Goal: Information Seeking & Learning: Learn about a topic

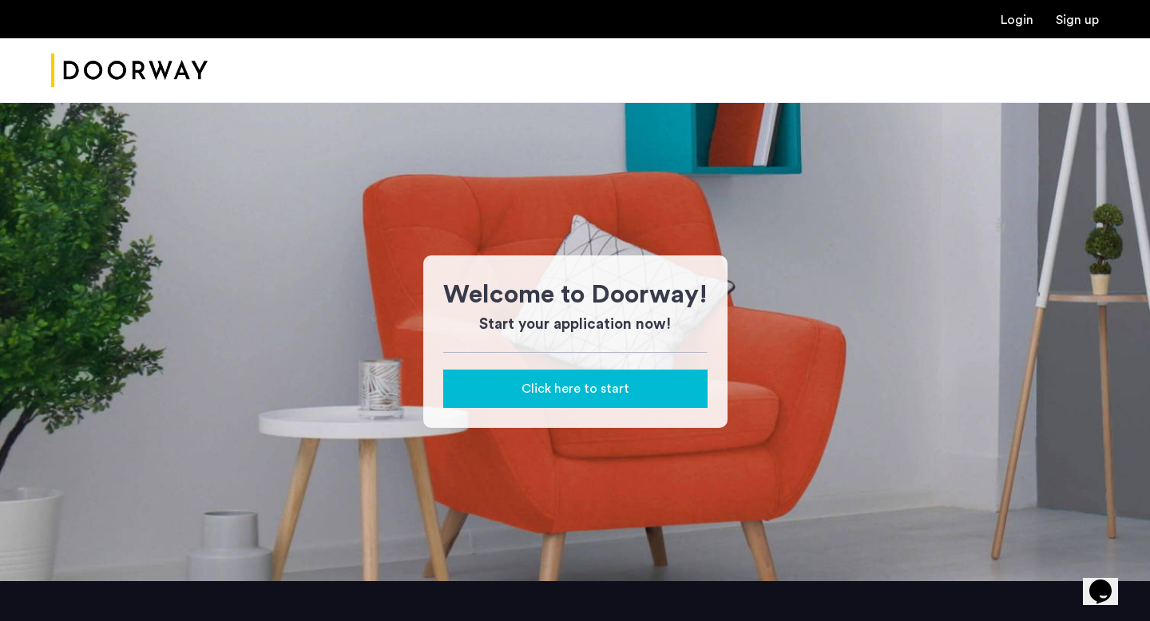
click at [596, 159] on div "Welcome to Doorway! Start your application now! Click here to start" at bounding box center [575, 341] width 1150 height 479
click at [152, 64] on img "Cazamio Logo" at bounding box center [129, 71] width 157 height 60
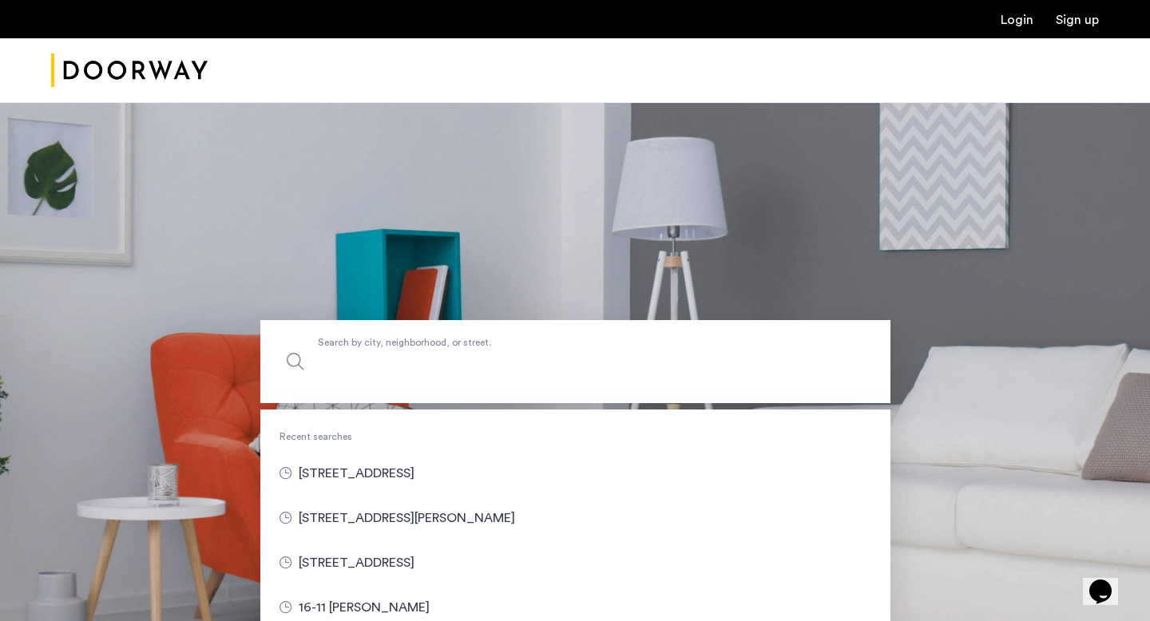
click at [424, 350] on label "Search by city, neighborhood, or street." at bounding box center [575, 361] width 630 height 83
click at [424, 350] on input "Search by city, neighborhood, or street." at bounding box center [575, 361] width 630 height 83
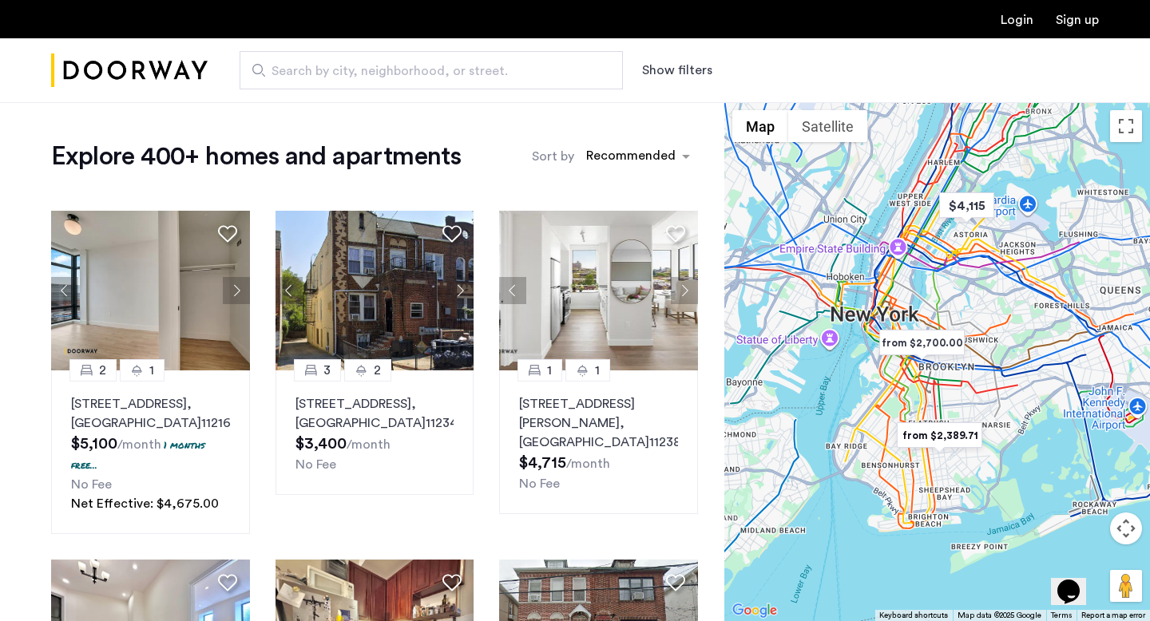
click at [672, 64] on button "Show filters" at bounding box center [677, 70] width 70 height 19
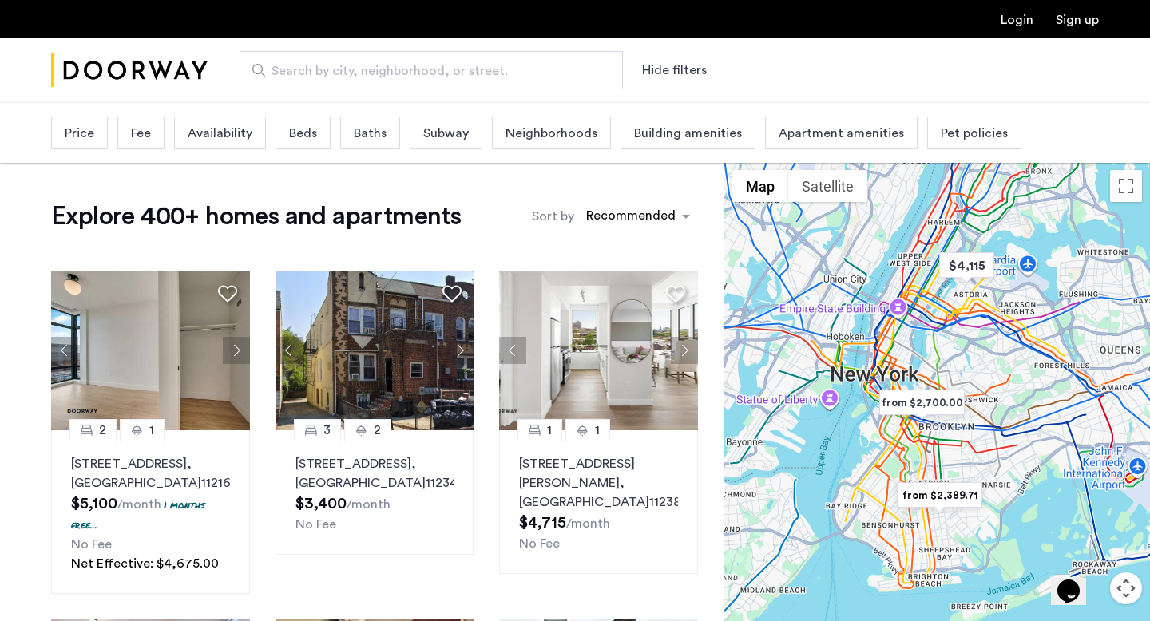
click at [297, 137] on span "Beds" at bounding box center [303, 133] width 28 height 19
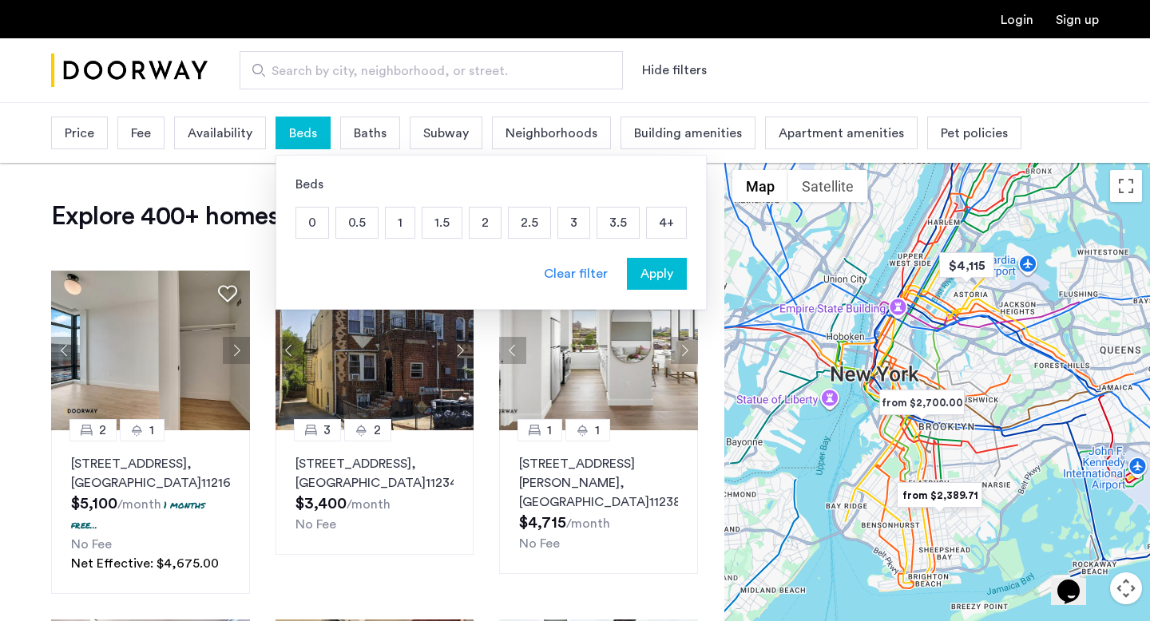
click at [490, 224] on p "2" at bounding box center [485, 223] width 31 height 30
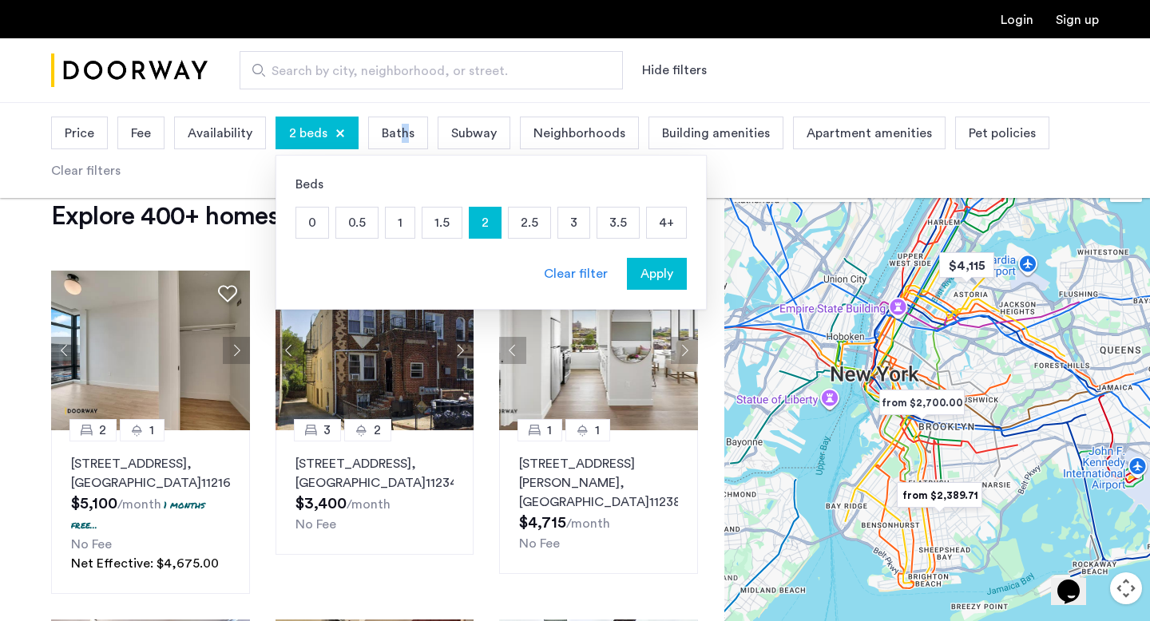
click at [402, 134] on span "Baths" at bounding box center [398, 133] width 33 height 19
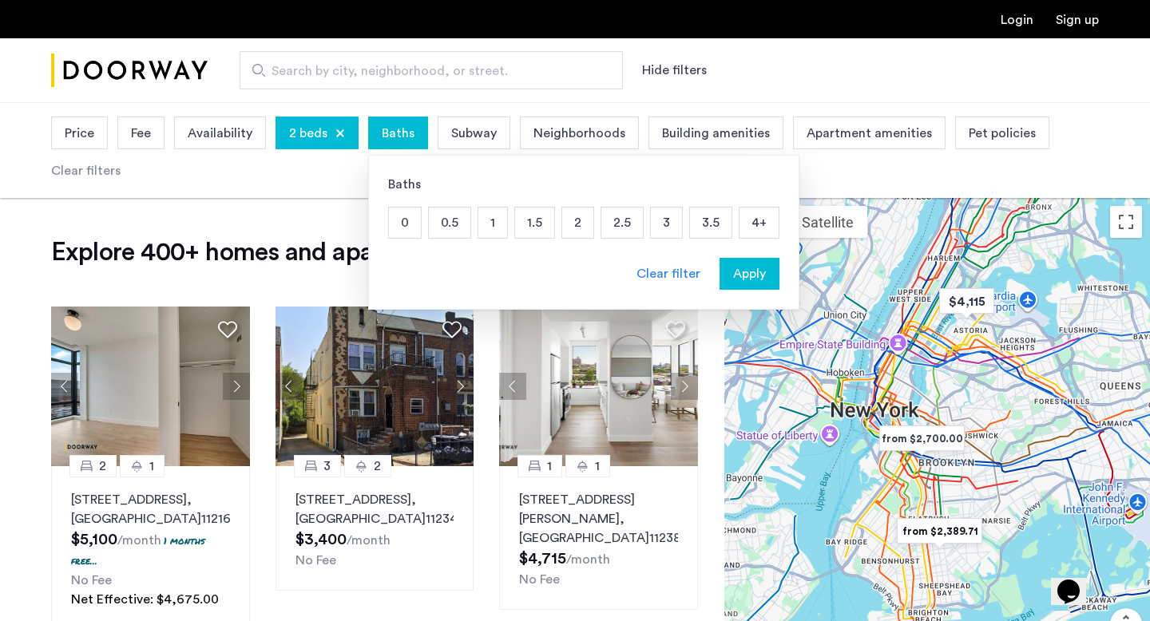
click at [581, 219] on p "2" at bounding box center [577, 223] width 31 height 30
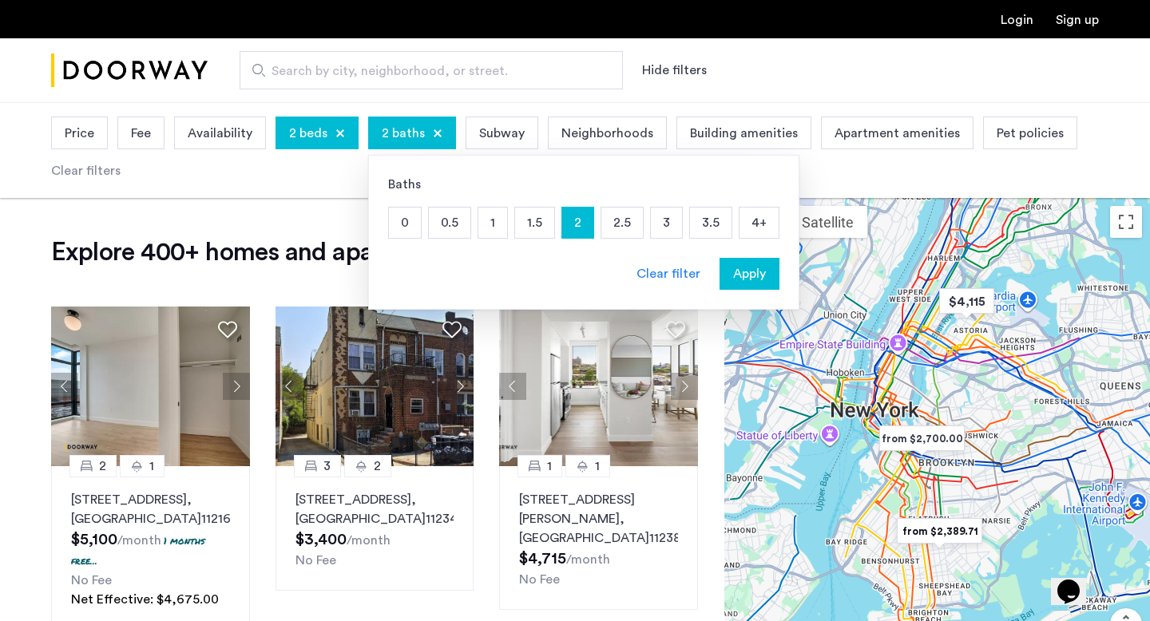
click at [763, 274] on div "Apply" at bounding box center [749, 273] width 50 height 19
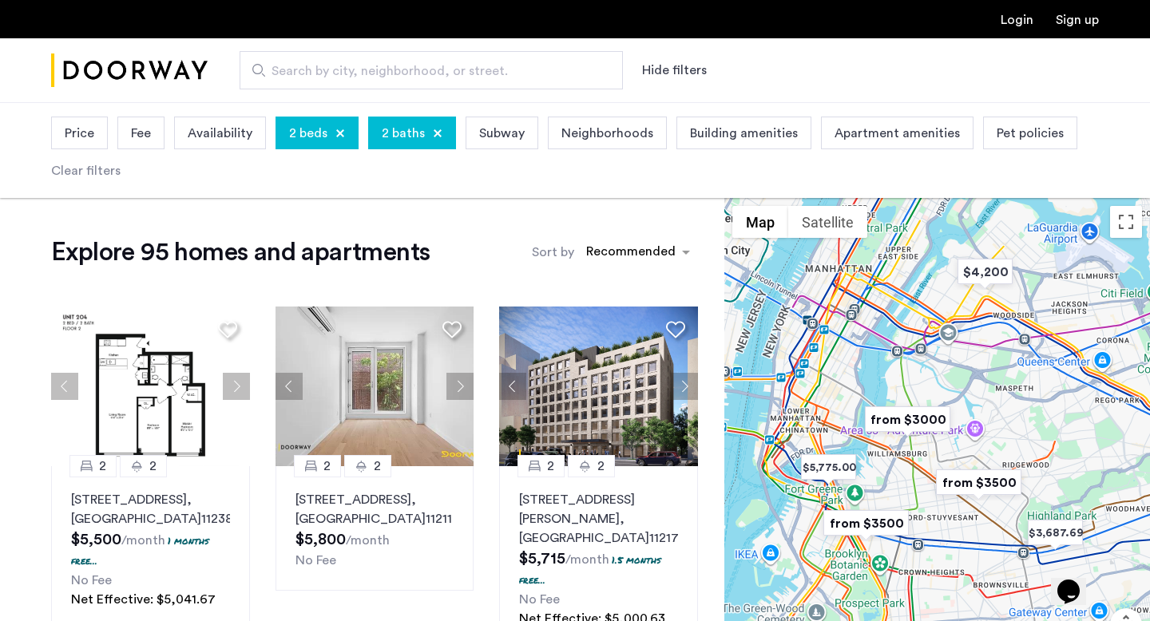
click at [90, 137] on span "Price" at bounding box center [80, 133] width 30 height 19
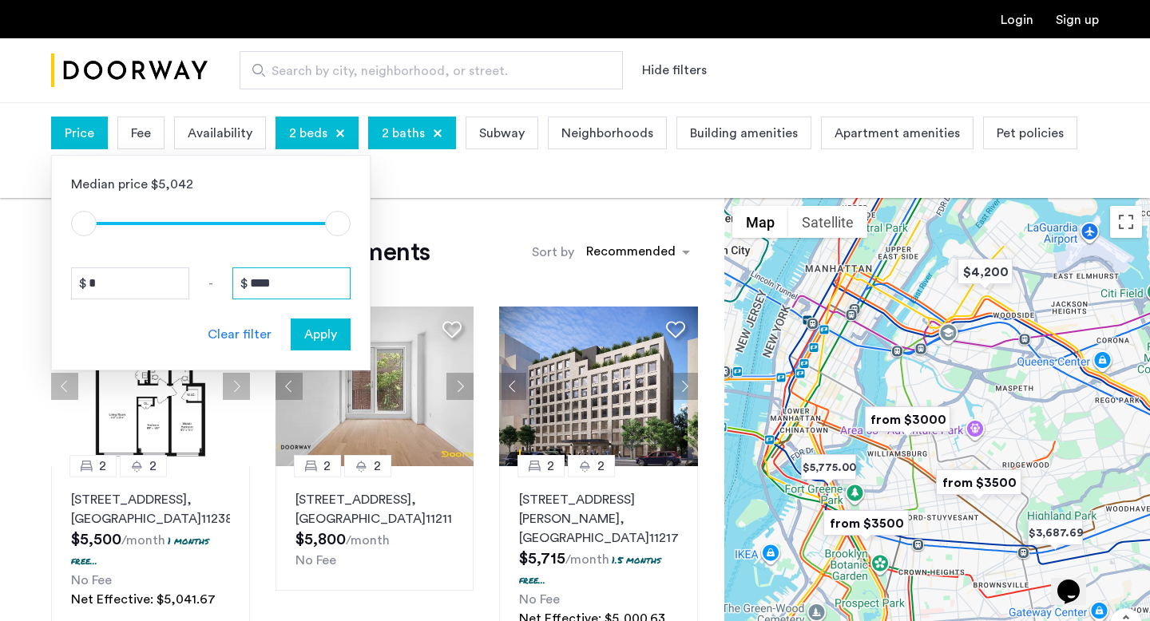
click at [284, 274] on input "****" at bounding box center [291, 283] width 118 height 32
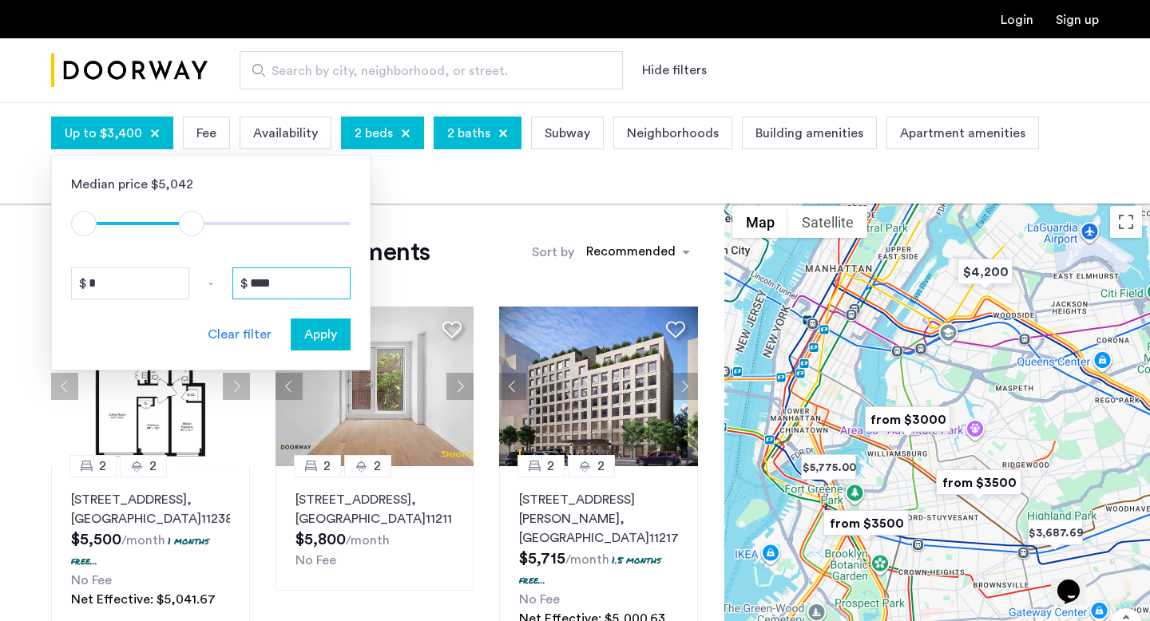
type input "****"
click at [326, 334] on span "Apply" at bounding box center [320, 334] width 33 height 19
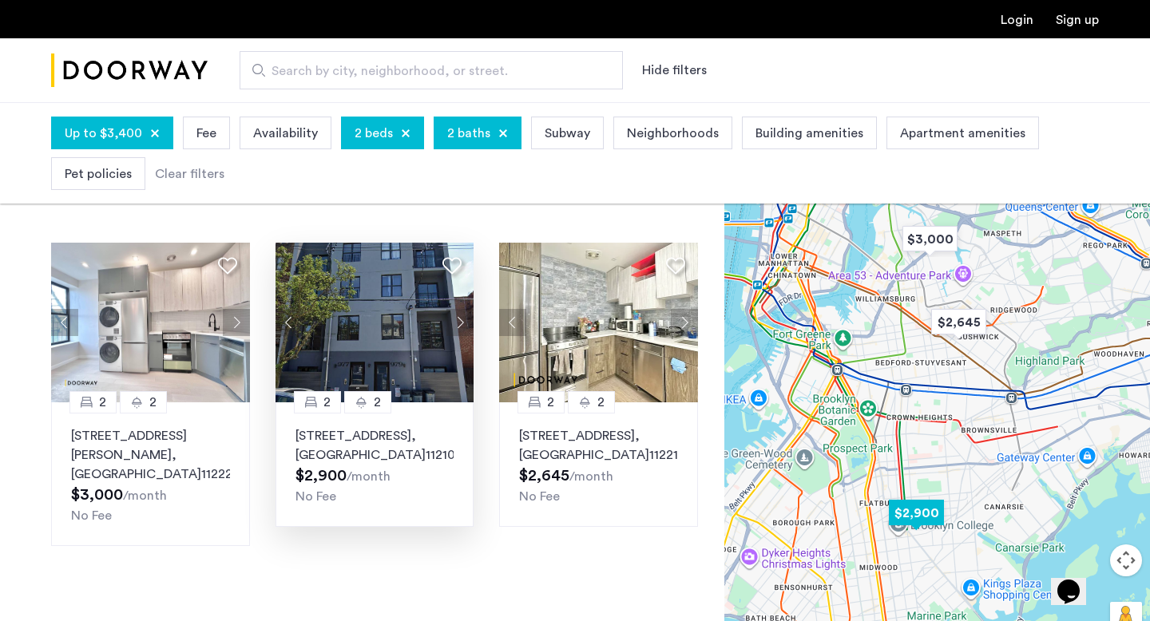
scroll to position [65, 0]
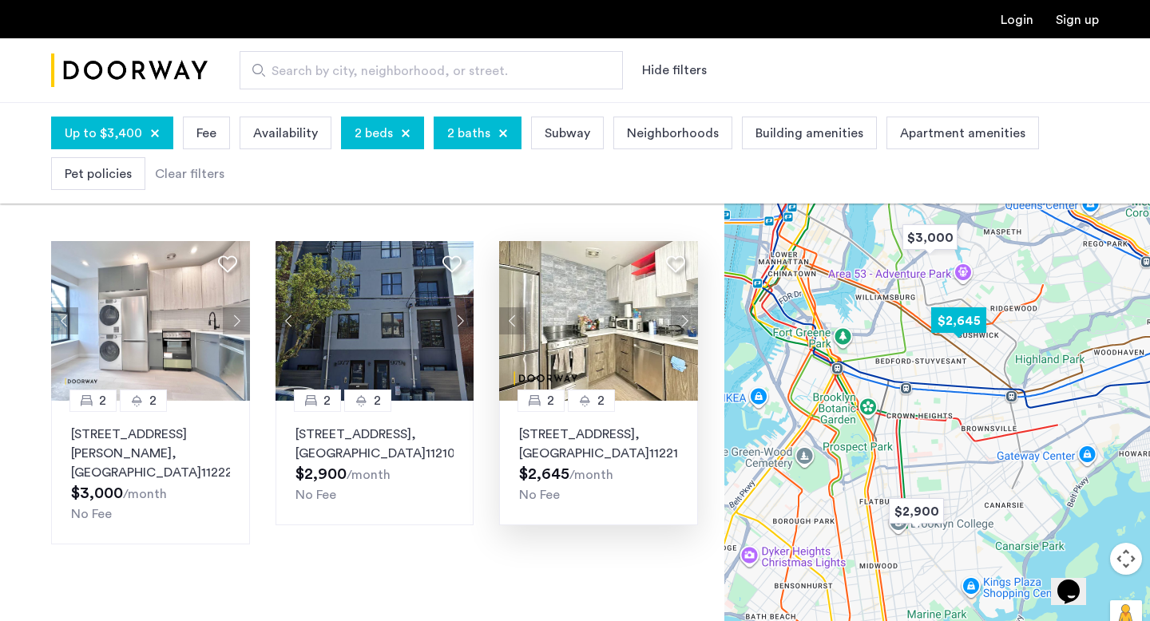
click at [596, 329] on img at bounding box center [598, 321] width 199 height 160
click at [113, 141] on span "Up to $3,400" at bounding box center [103, 133] width 77 height 19
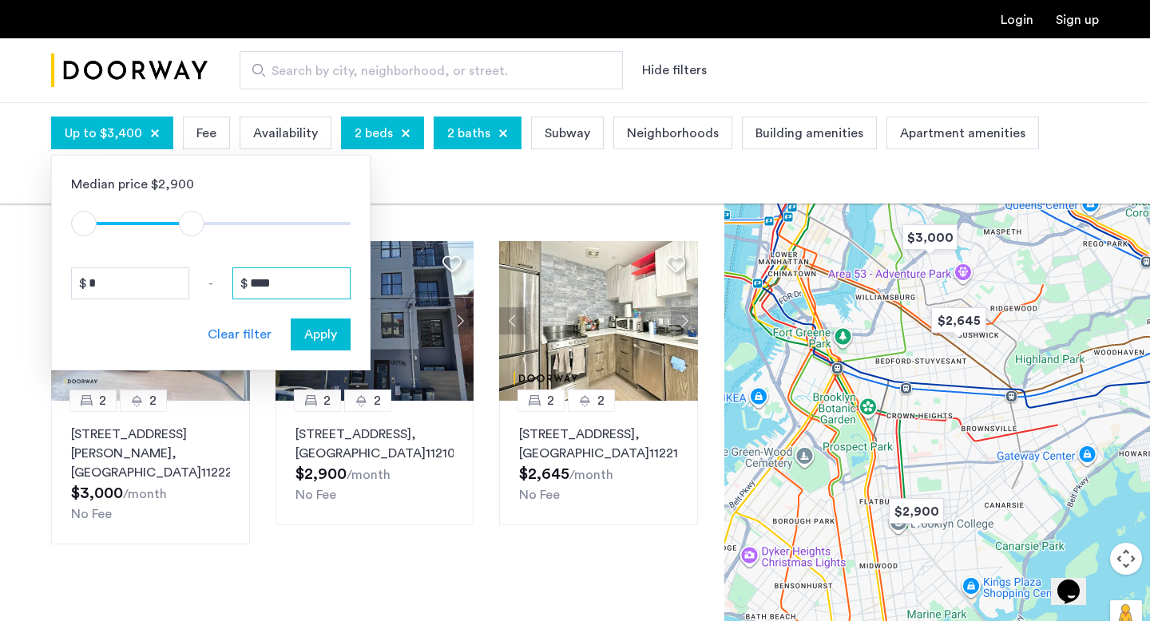
click at [267, 279] on input "****" at bounding box center [291, 283] width 118 height 32
type input "****"
click at [311, 339] on span "Apply" at bounding box center [320, 334] width 33 height 19
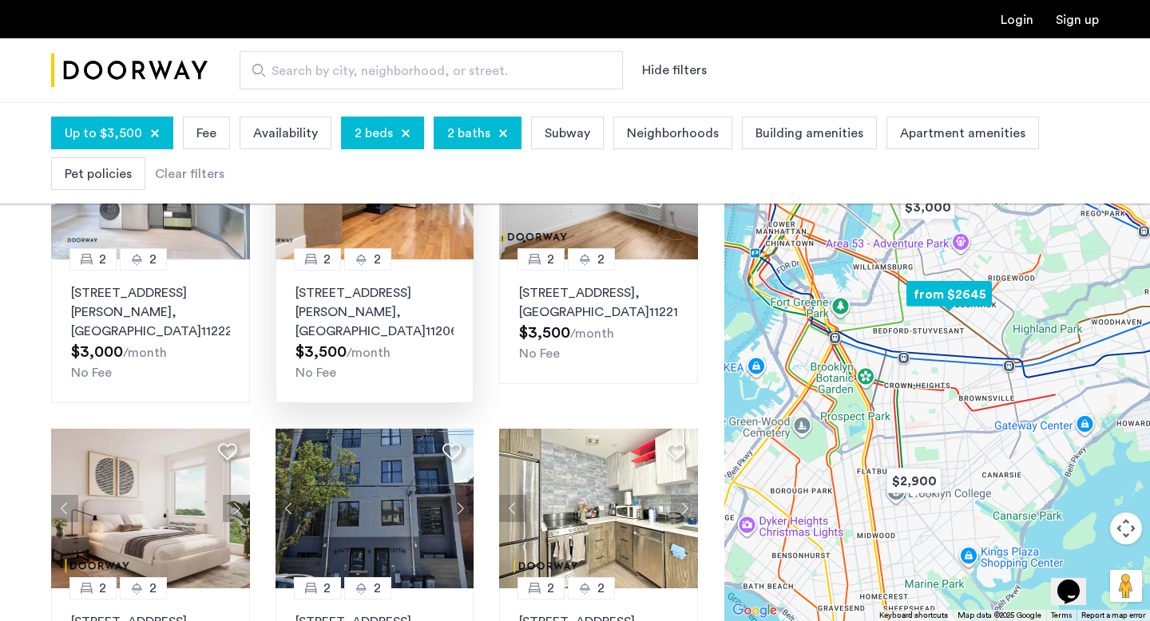
scroll to position [178, 0]
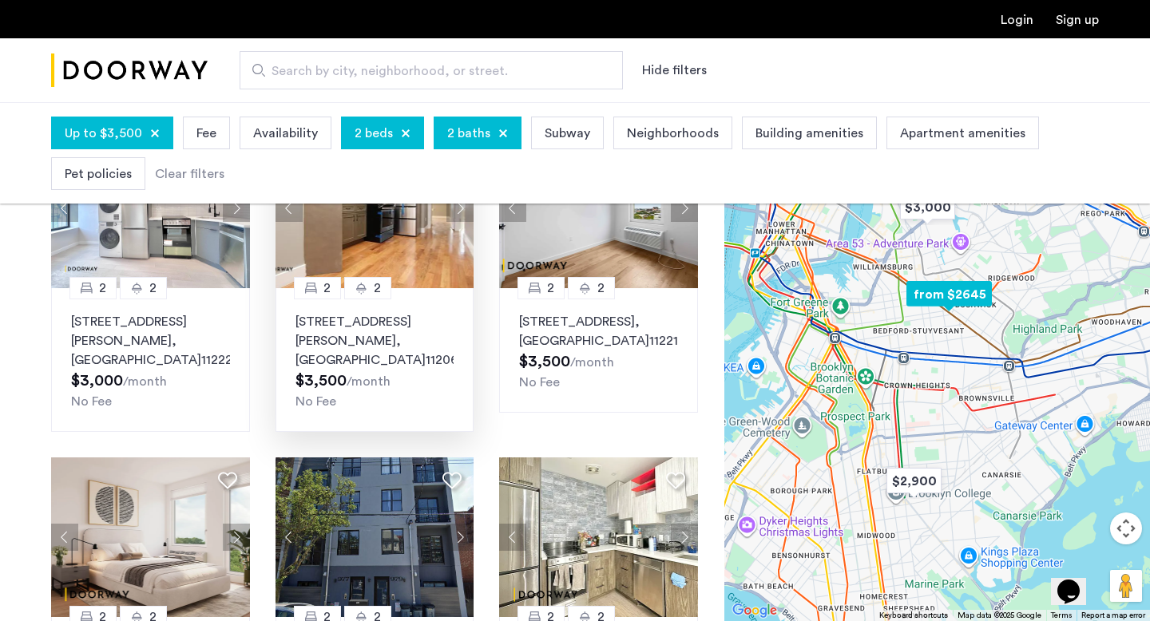
click at [383, 321] on p "253 Hart Street, Unit 1R, Brooklyn , NY 11206" at bounding box center [374, 340] width 159 height 57
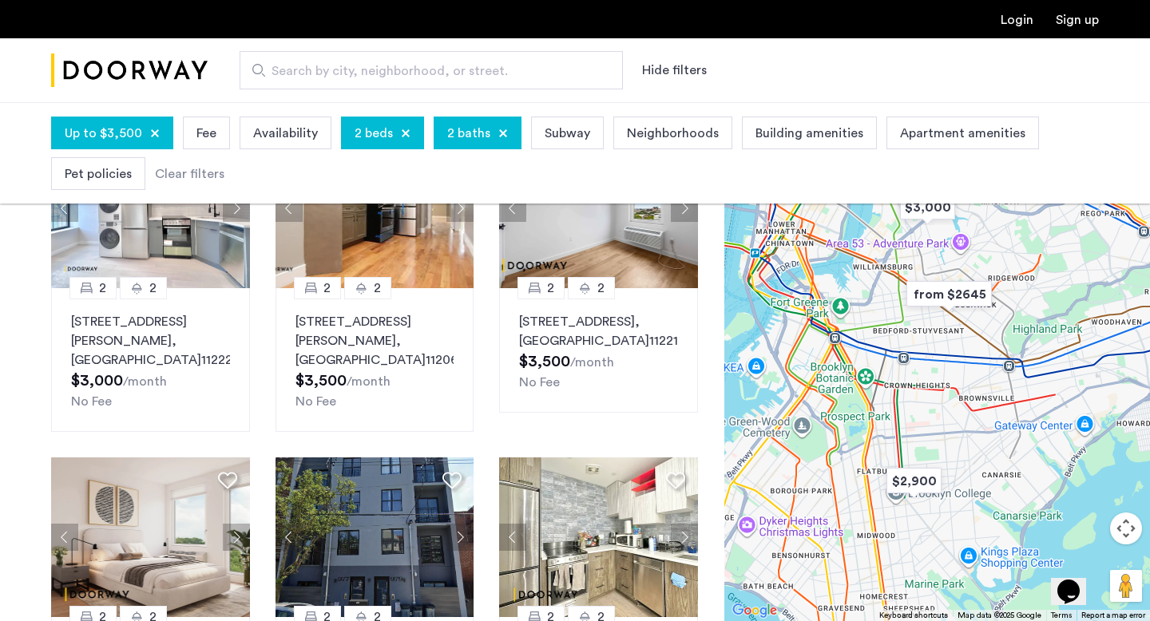
click at [176, 164] on div "Up to $3,500 Fee Availability 2 beds 2 baths Subway Neighborhoods Building amen…" at bounding box center [575, 153] width 1048 height 81
click at [182, 169] on div "Clear filters" at bounding box center [189, 173] width 69 height 19
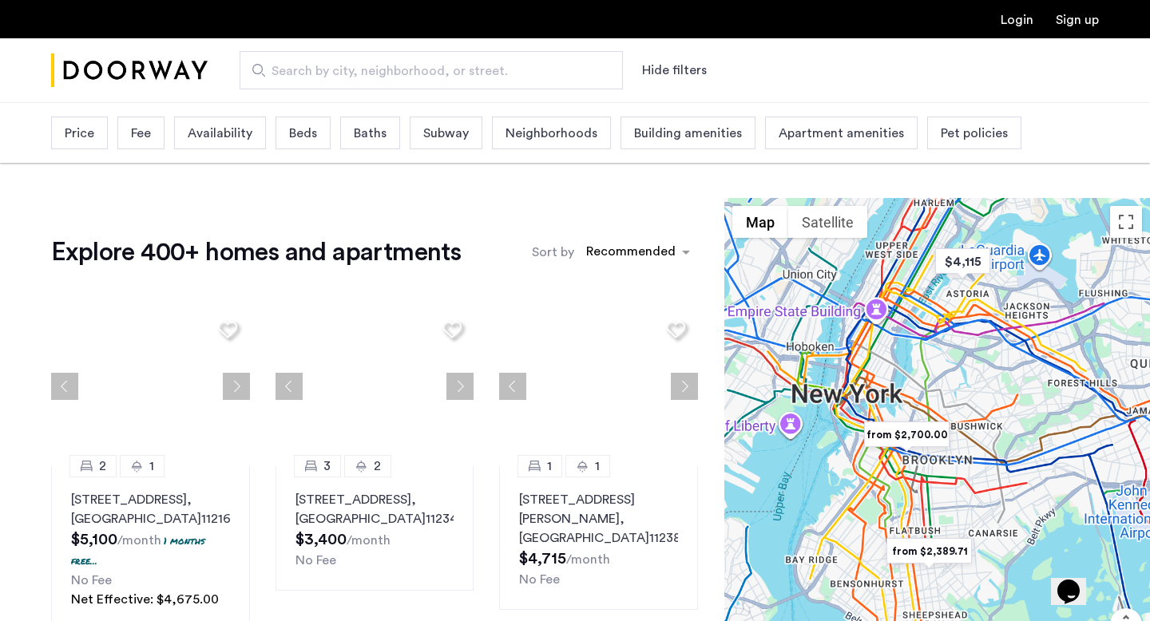
click at [346, 90] on div "Search by city, neighborhood, or street. Hide filters" at bounding box center [575, 70] width 1150 height 65
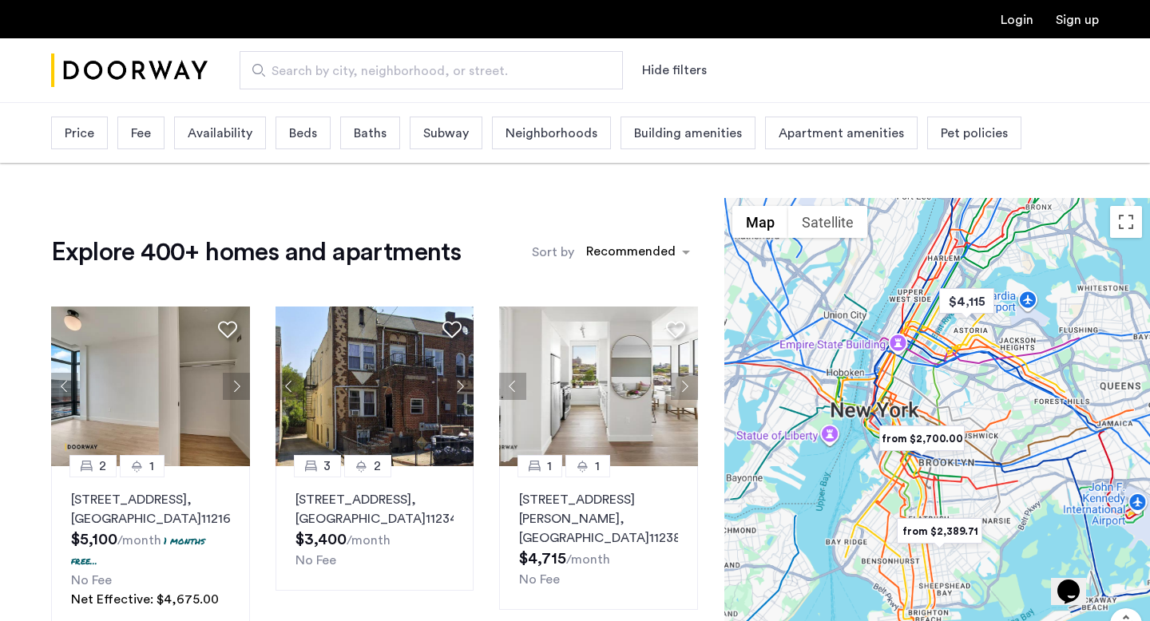
click at [346, 81] on input "Search by city, neighborhood, or street." at bounding box center [431, 70] width 383 height 38
type input "**********"
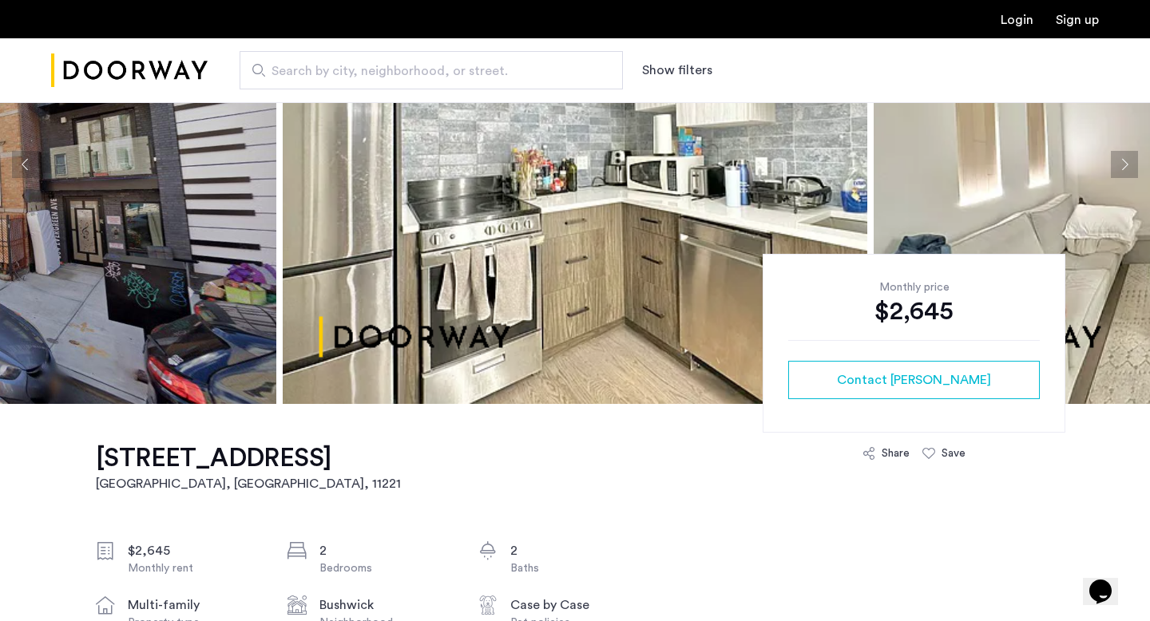
scroll to position [143, 0]
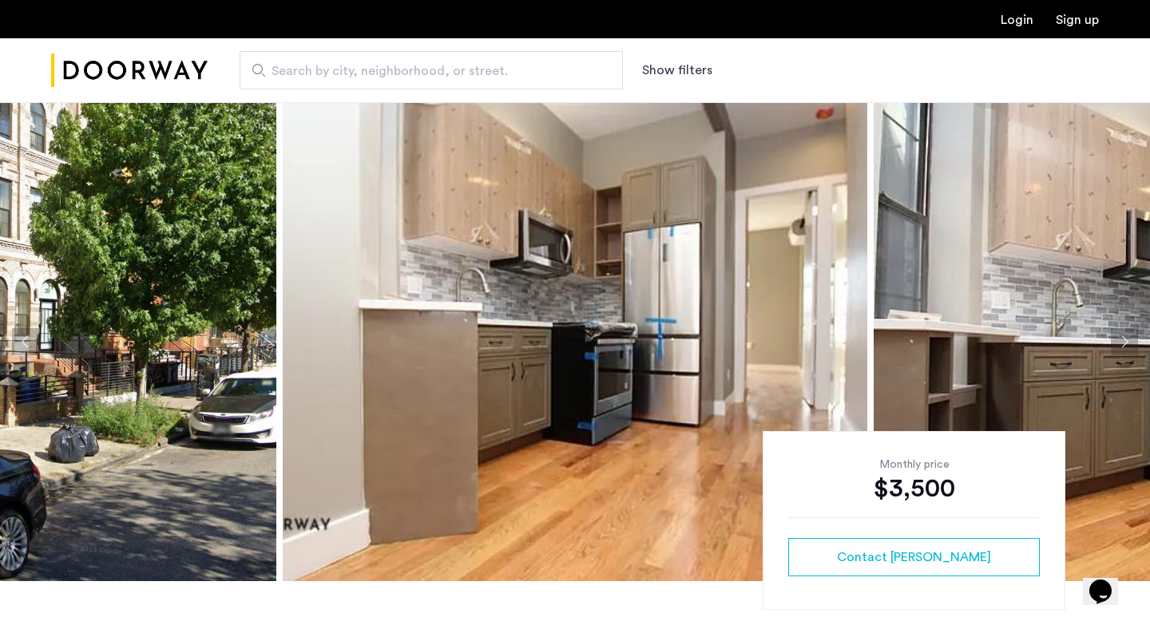
click at [583, 279] on img at bounding box center [575, 341] width 584 height 479
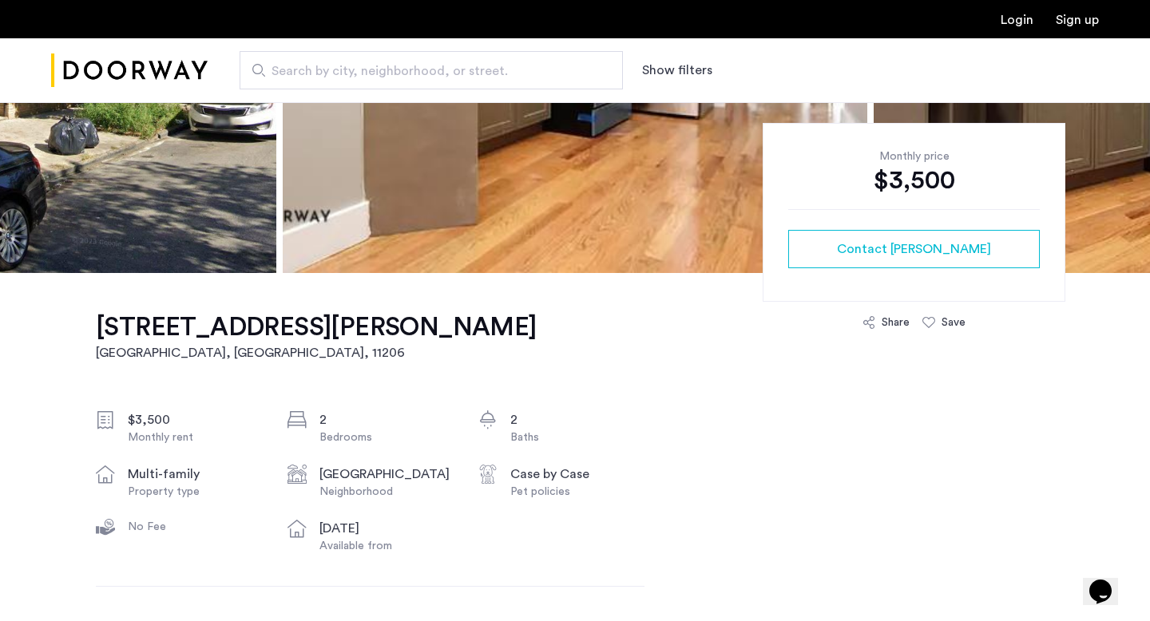
scroll to position [69, 0]
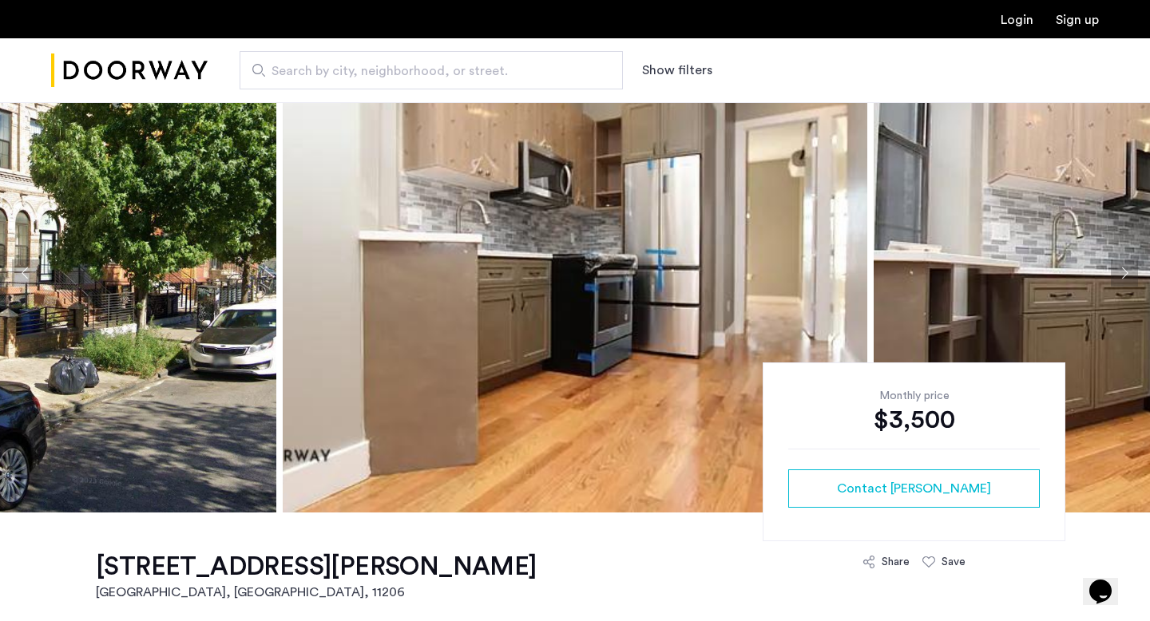
click at [882, 557] on div "Share" at bounding box center [896, 562] width 28 height 16
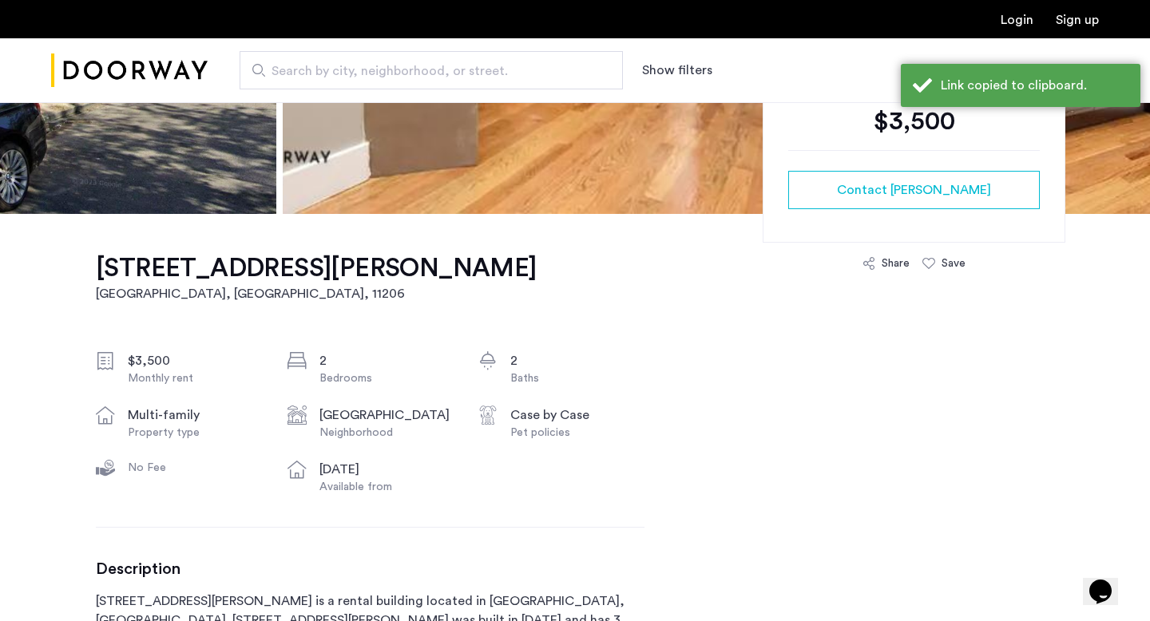
scroll to position [623, 0]
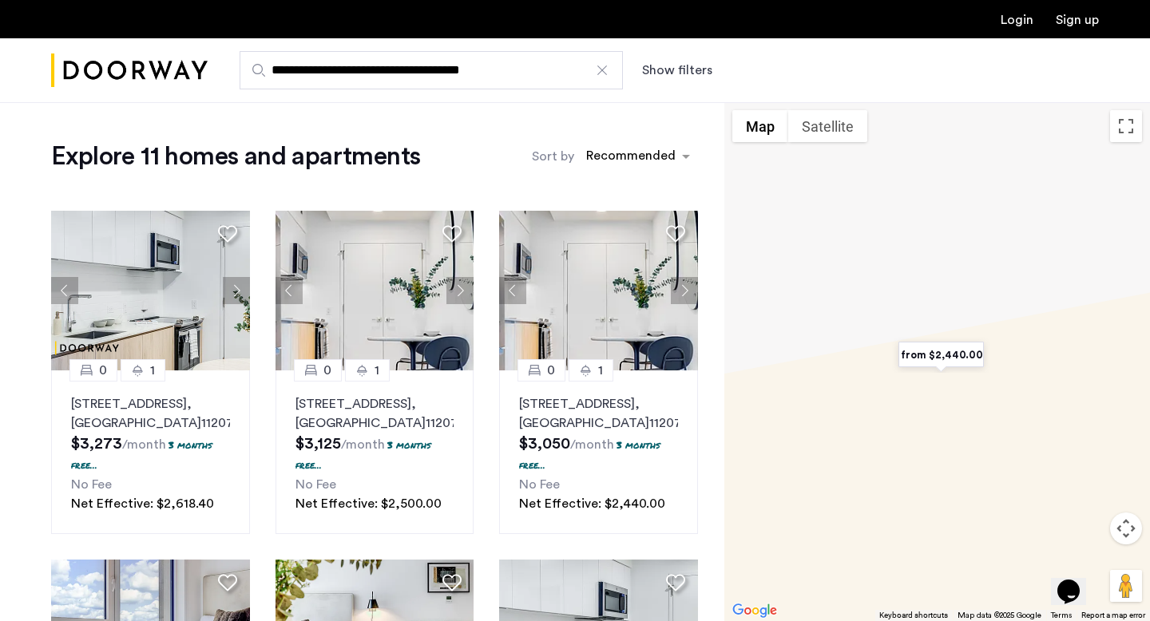
click at [668, 63] on button "Show filters" at bounding box center [677, 70] width 70 height 19
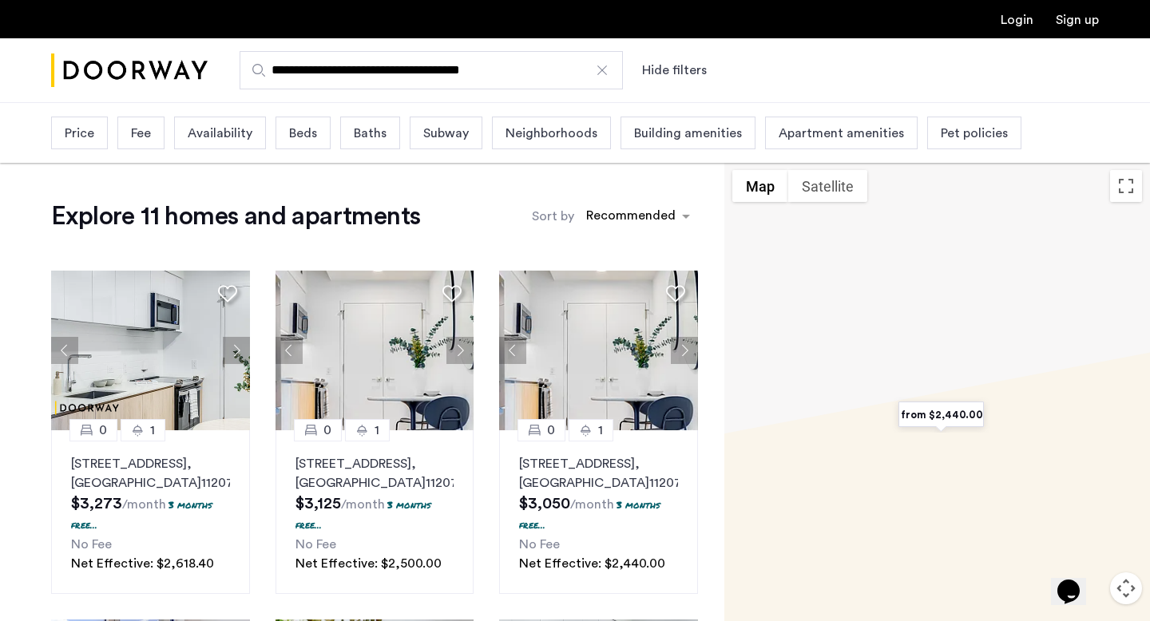
click at [597, 69] on div at bounding box center [602, 70] width 16 height 16
click at [597, 69] on input "**********" at bounding box center [431, 70] width 383 height 38
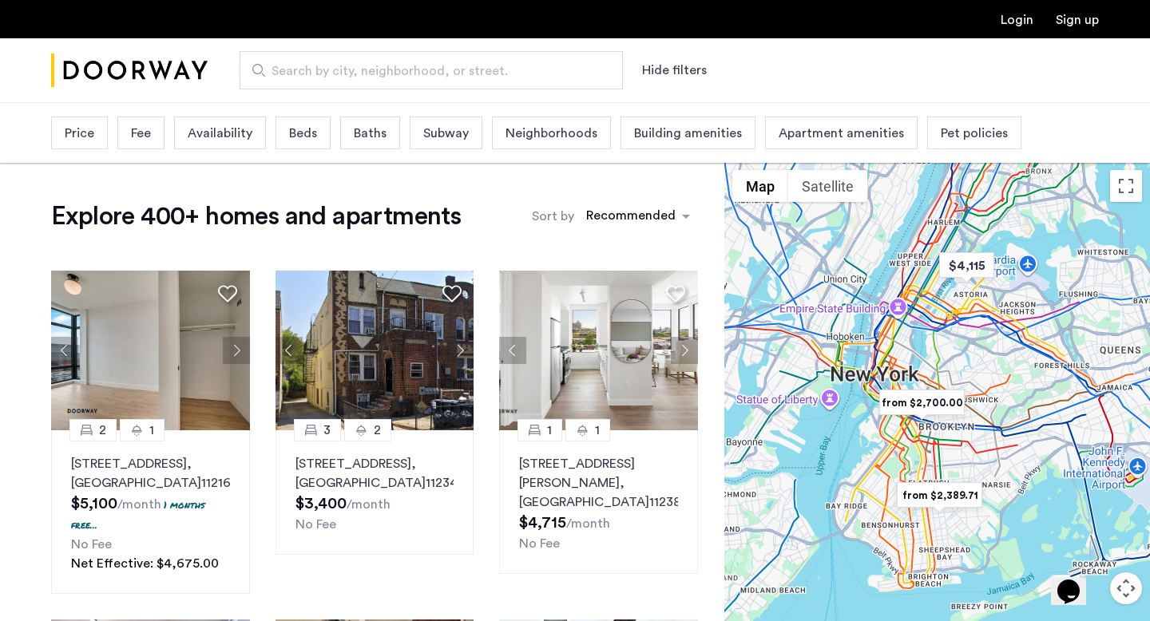
click at [308, 133] on span "Beds" at bounding box center [303, 133] width 28 height 19
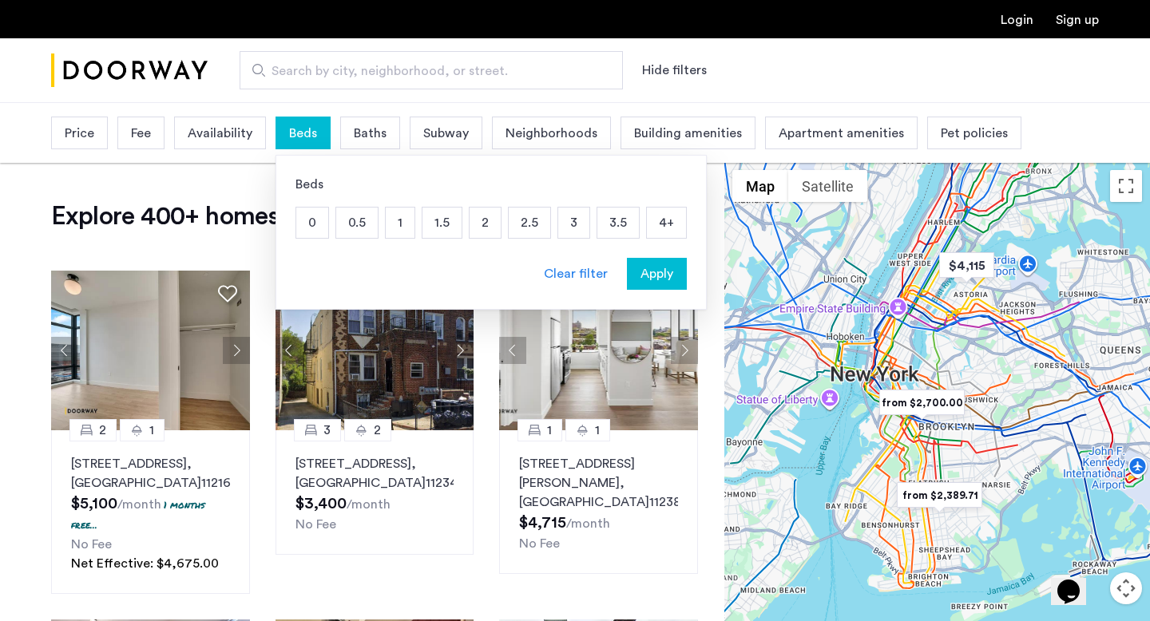
click at [562, 216] on p "3" at bounding box center [573, 223] width 31 height 30
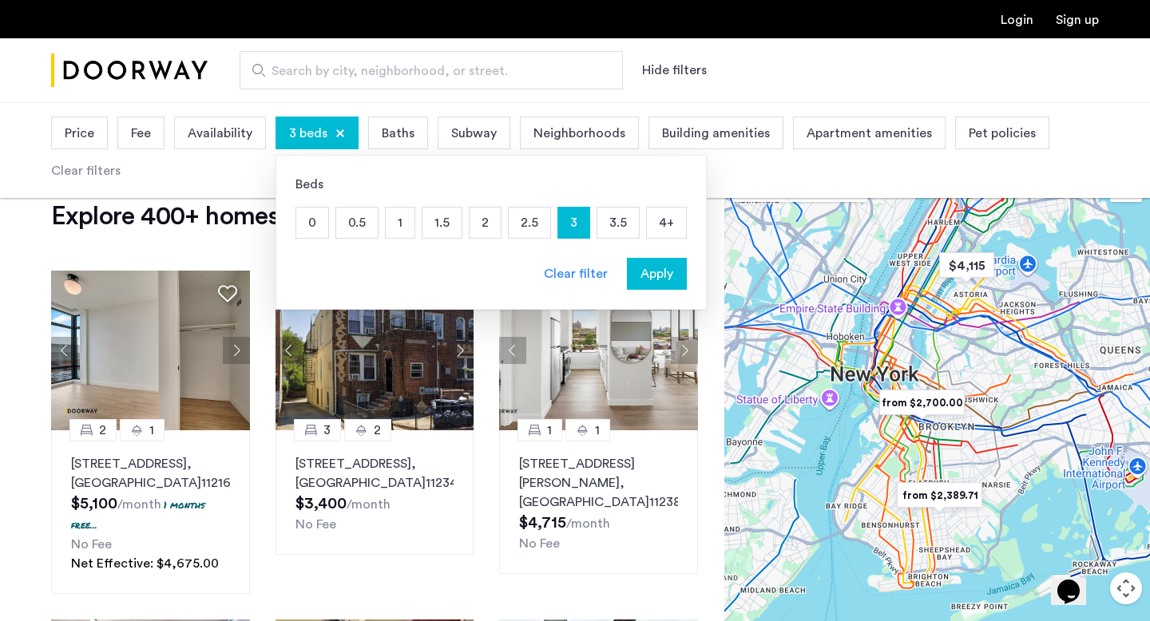
click at [403, 141] on span "Baths" at bounding box center [398, 133] width 33 height 19
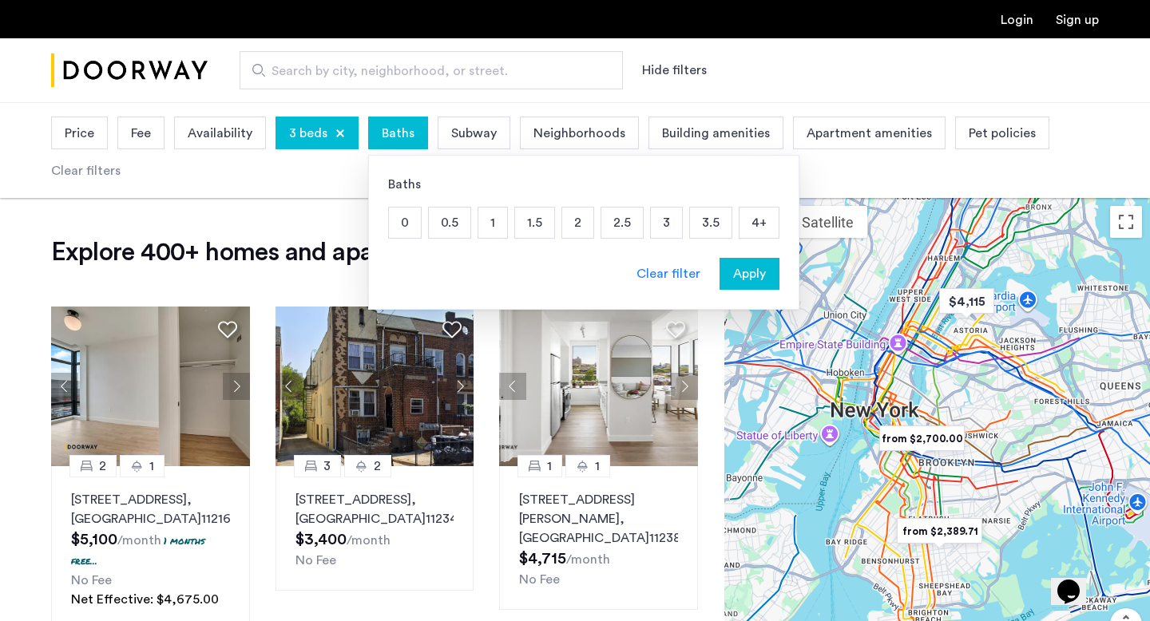
click at [580, 222] on p "2" at bounding box center [577, 223] width 31 height 30
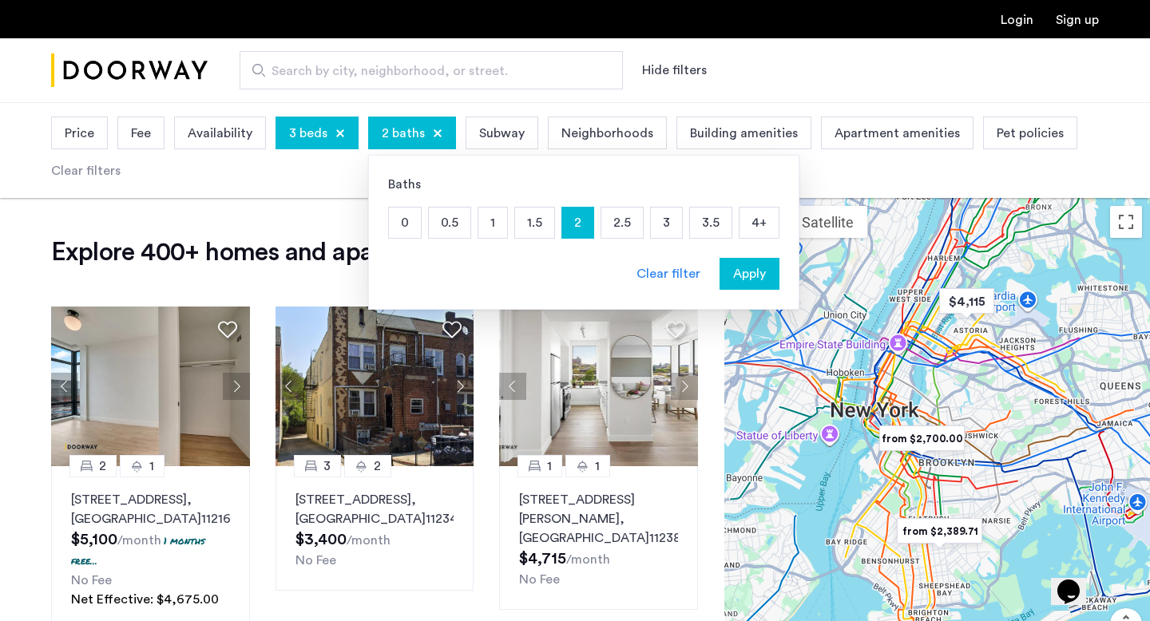
click at [778, 275] on div "Baths 0 0.5 1 1.5 2 2.5 3 3.5 4+ Clear filter Apply" at bounding box center [583, 232] width 431 height 155
click at [762, 275] on span "Apply" at bounding box center [749, 273] width 33 height 19
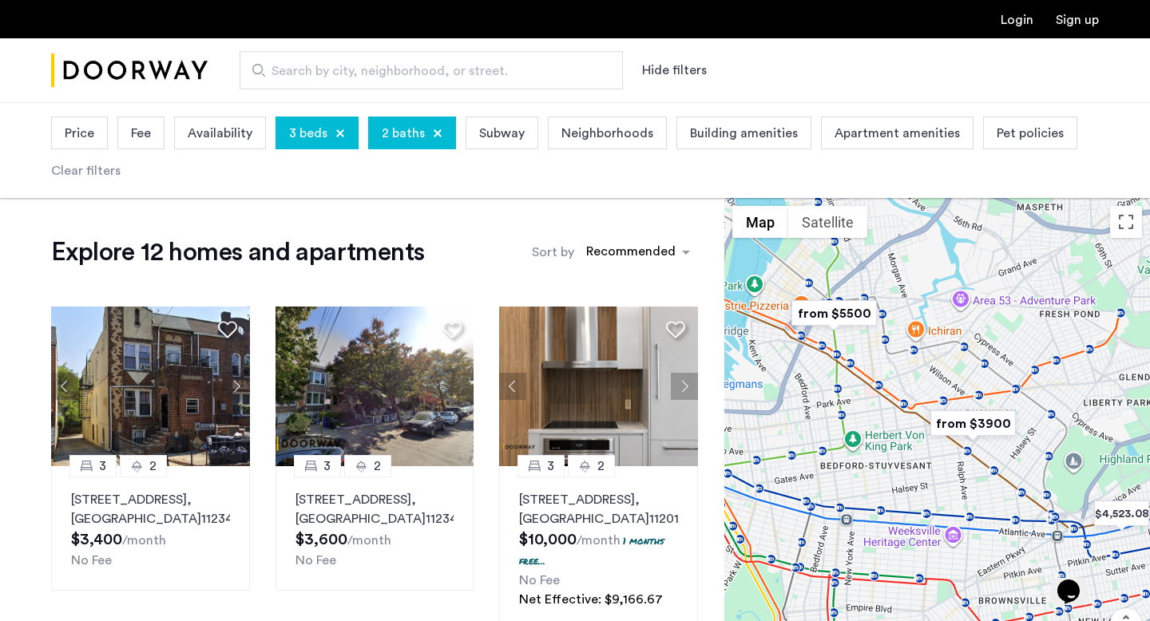
drag, startPoint x: 979, startPoint y: 324, endPoint x: 863, endPoint y: 309, distance: 116.8
click at [865, 309] on div at bounding box center [937, 457] width 426 height 519
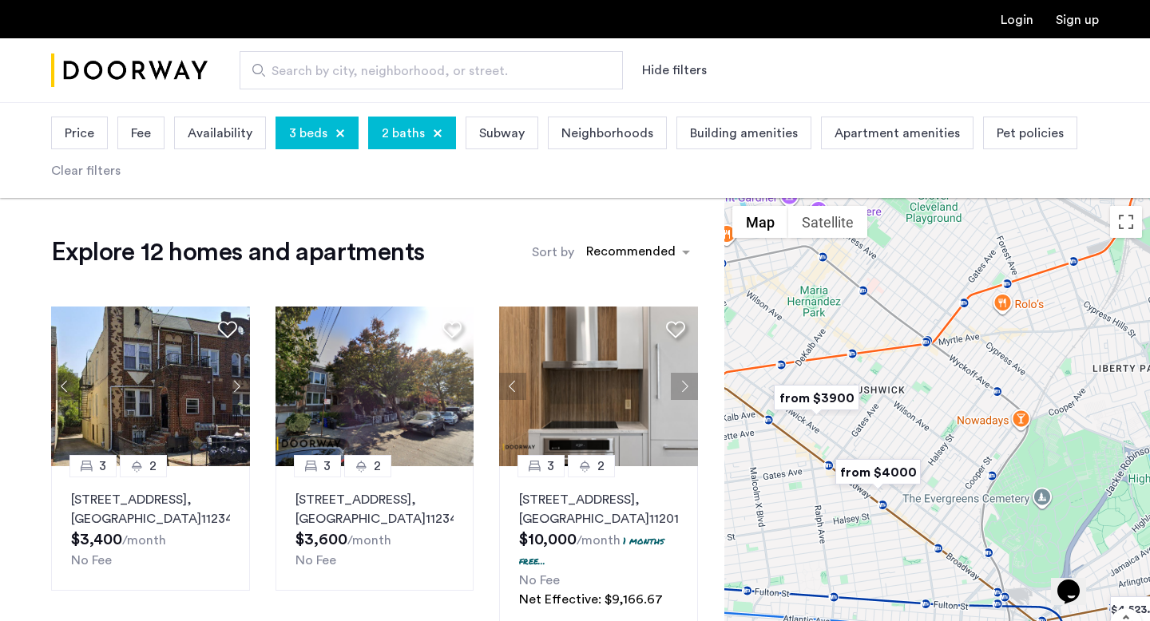
click at [852, 417] on div at bounding box center [937, 457] width 426 height 519
click at [852, 399] on img "from $3900" at bounding box center [816, 398] width 98 height 36
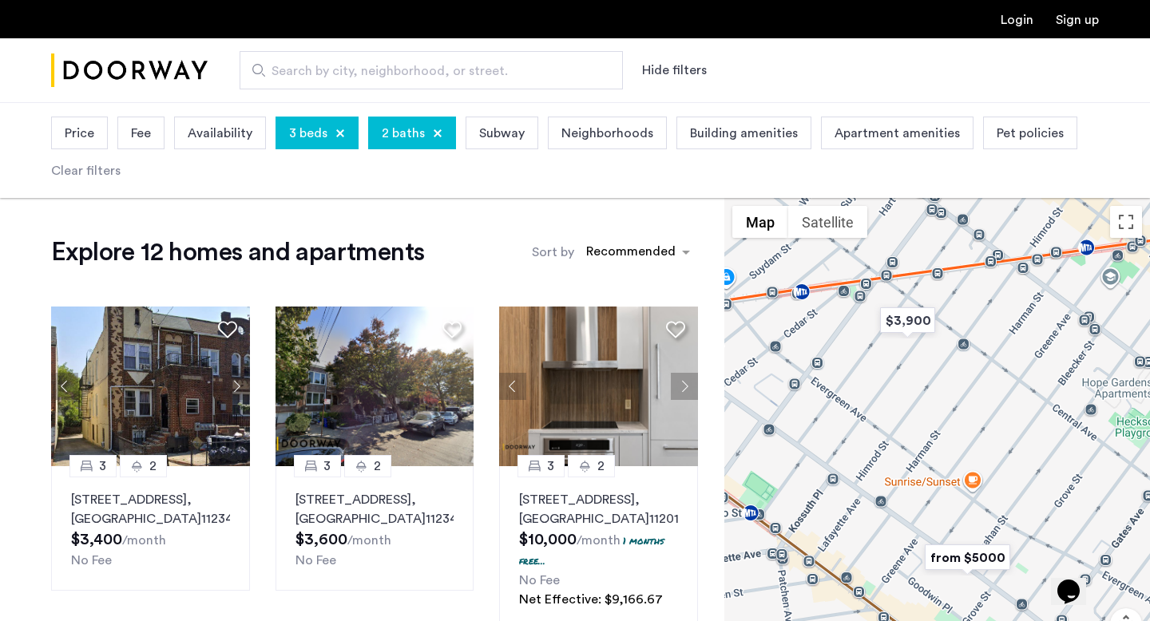
click at [918, 321] on img "$3,900" at bounding box center [908, 321] width 68 height 36
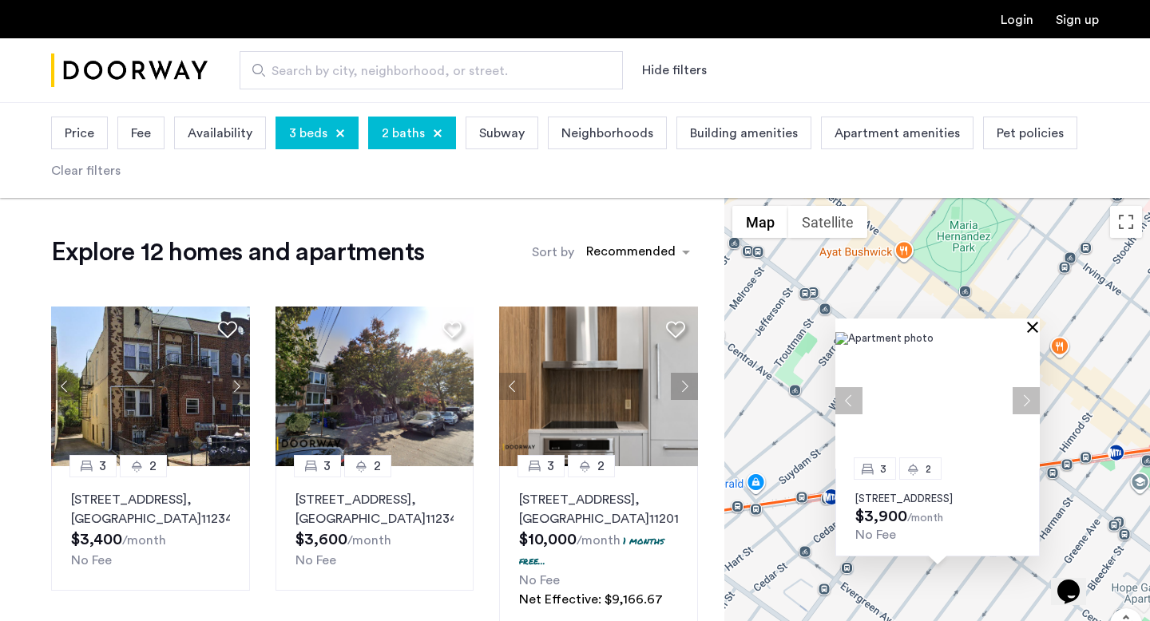
click at [1035, 321] on button "Close" at bounding box center [1035, 326] width 11 height 11
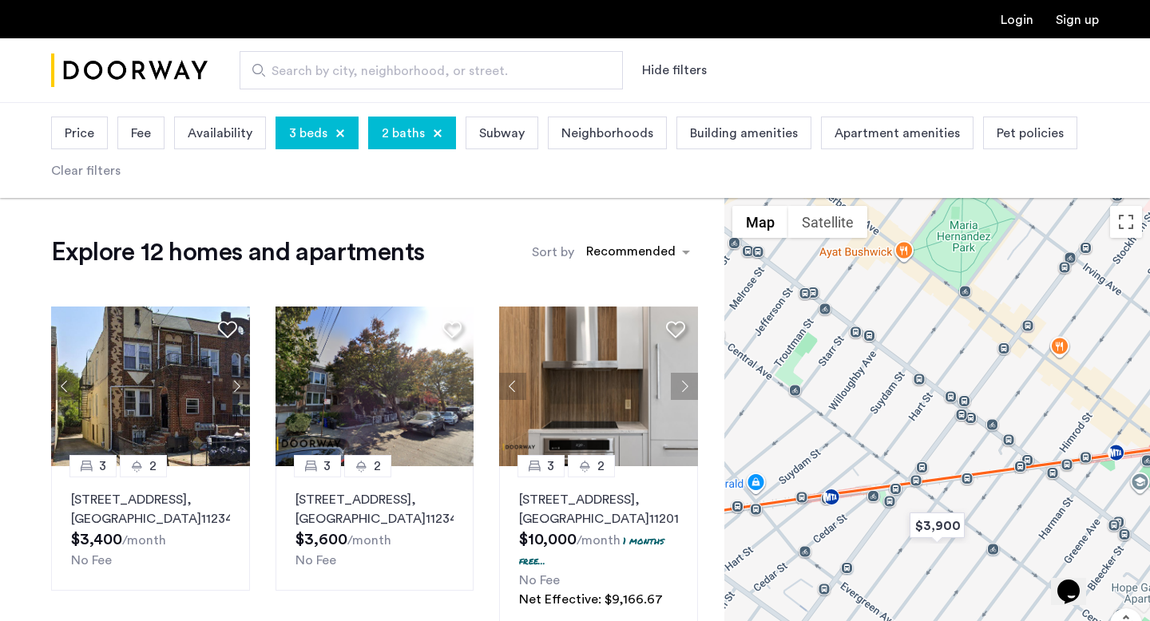
drag, startPoint x: 985, startPoint y: 412, endPoint x: 937, endPoint y: 311, distance: 112.5
click at [937, 311] on div "To navigate, press the arrow keys." at bounding box center [937, 457] width 426 height 519
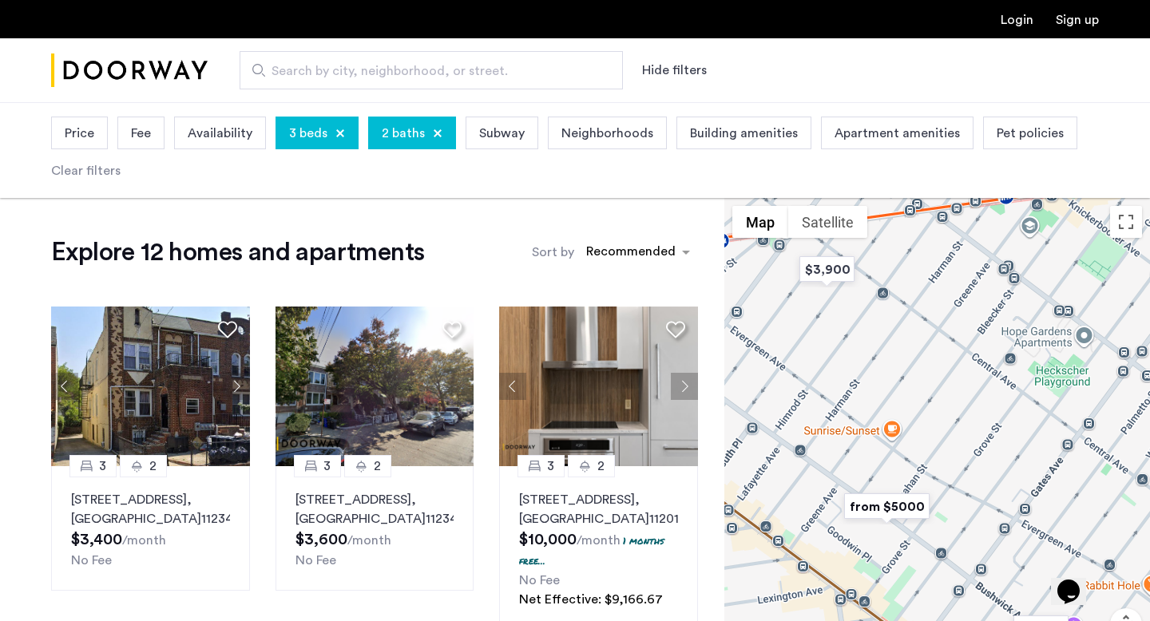
drag, startPoint x: 929, startPoint y: 377, endPoint x: 961, endPoint y: 368, distance: 33.1
click at [961, 369] on div at bounding box center [937, 457] width 426 height 519
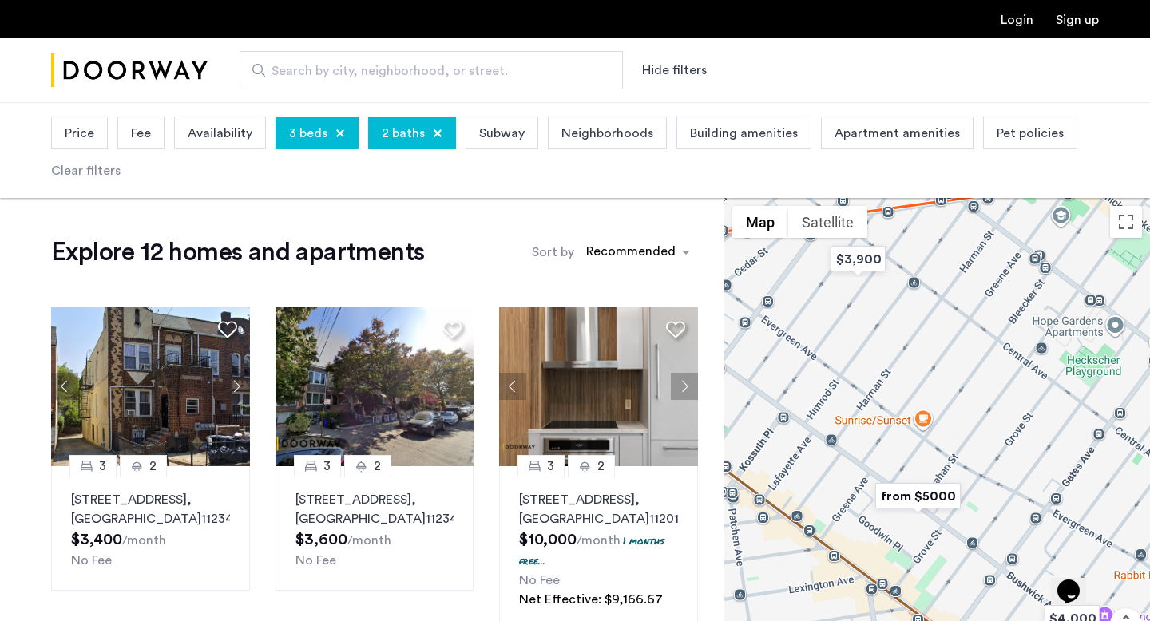
click at [928, 495] on img "from $5000" at bounding box center [918, 496] width 98 height 36
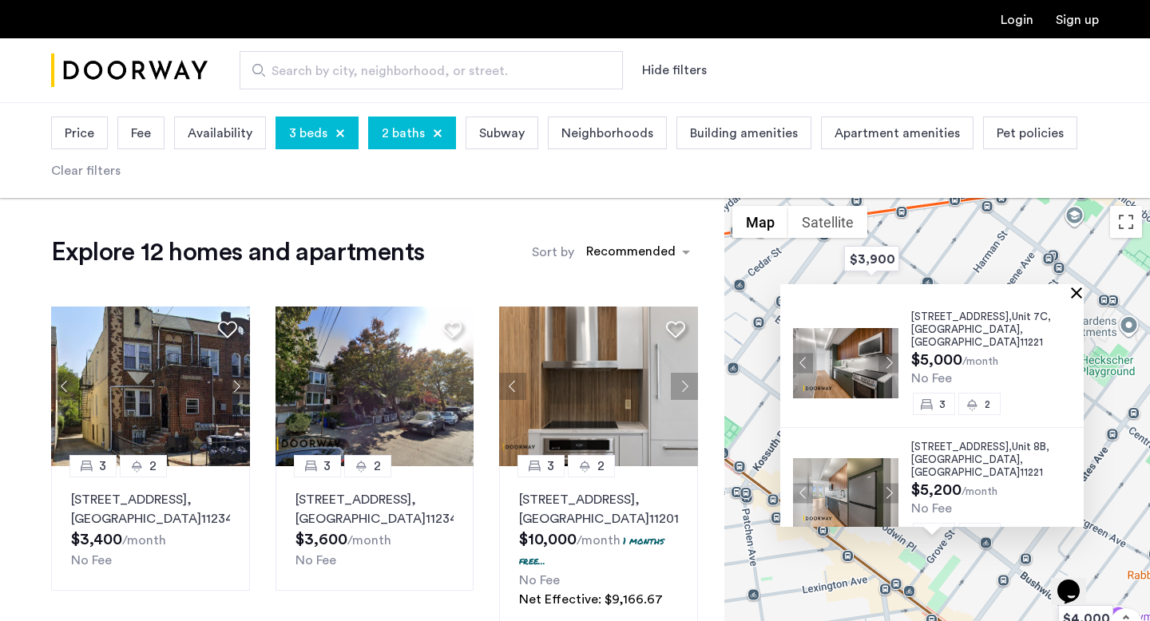
click at [1083, 295] on button "Close" at bounding box center [1079, 292] width 11 height 11
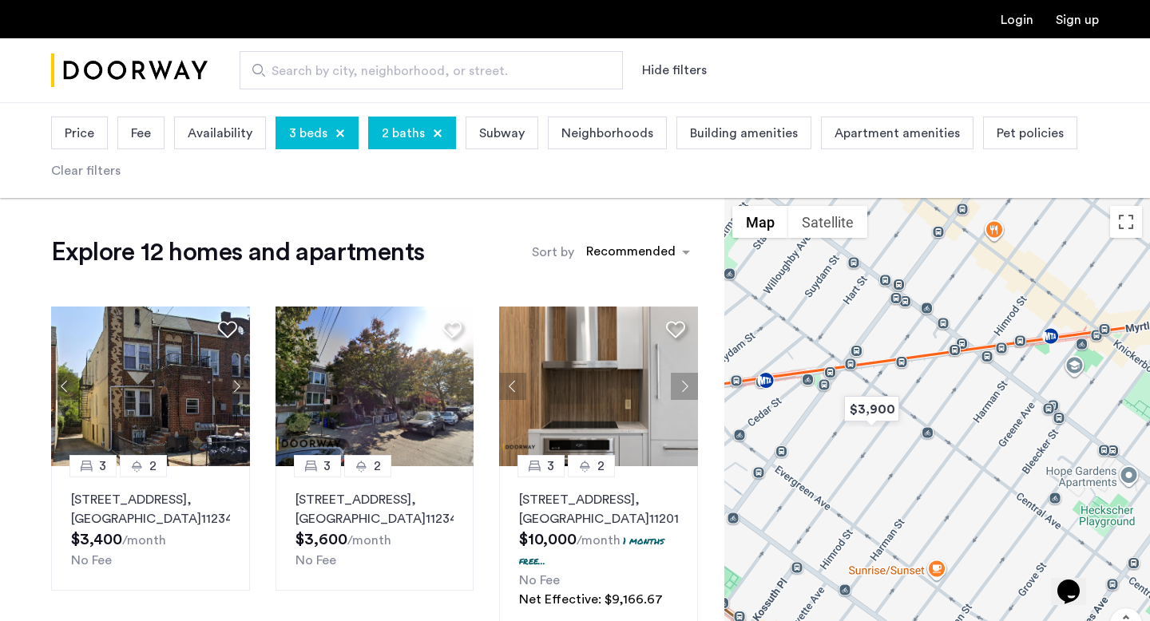
drag, startPoint x: 1056, startPoint y: 295, endPoint x: 1056, endPoint y: 454, distance: 159.7
click at [1056, 453] on div at bounding box center [937, 457] width 426 height 519
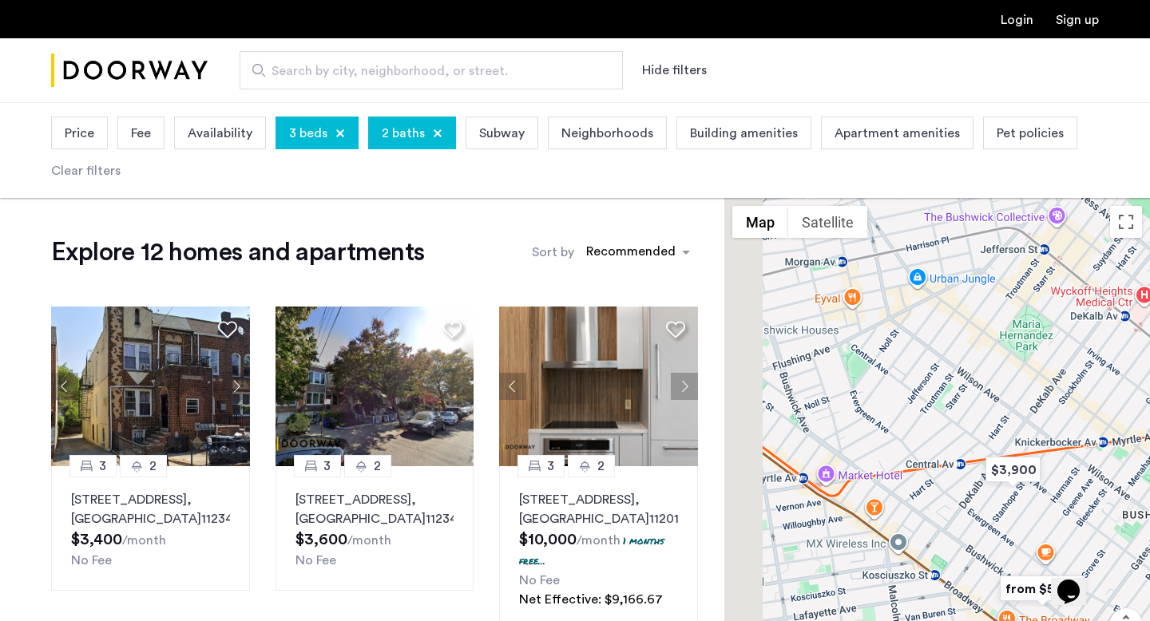
drag, startPoint x: 981, startPoint y: 454, endPoint x: 1030, endPoint y: 375, distance: 92.6
click at [1030, 375] on div at bounding box center [937, 457] width 426 height 519
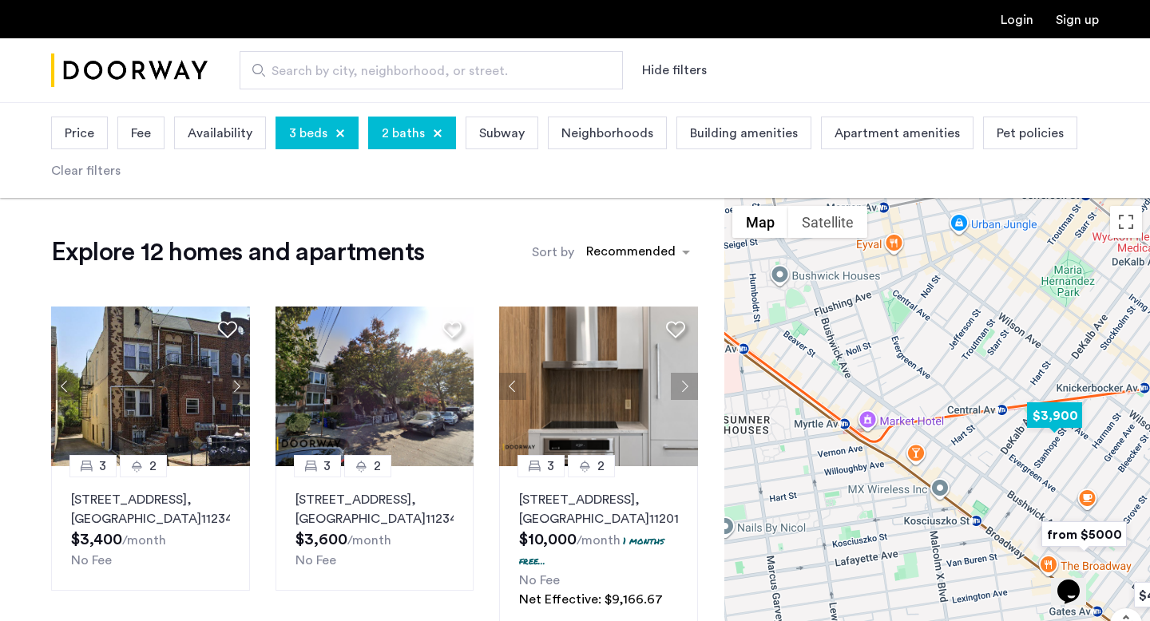
click at [1053, 410] on img "$3,900" at bounding box center [1054, 416] width 68 height 36
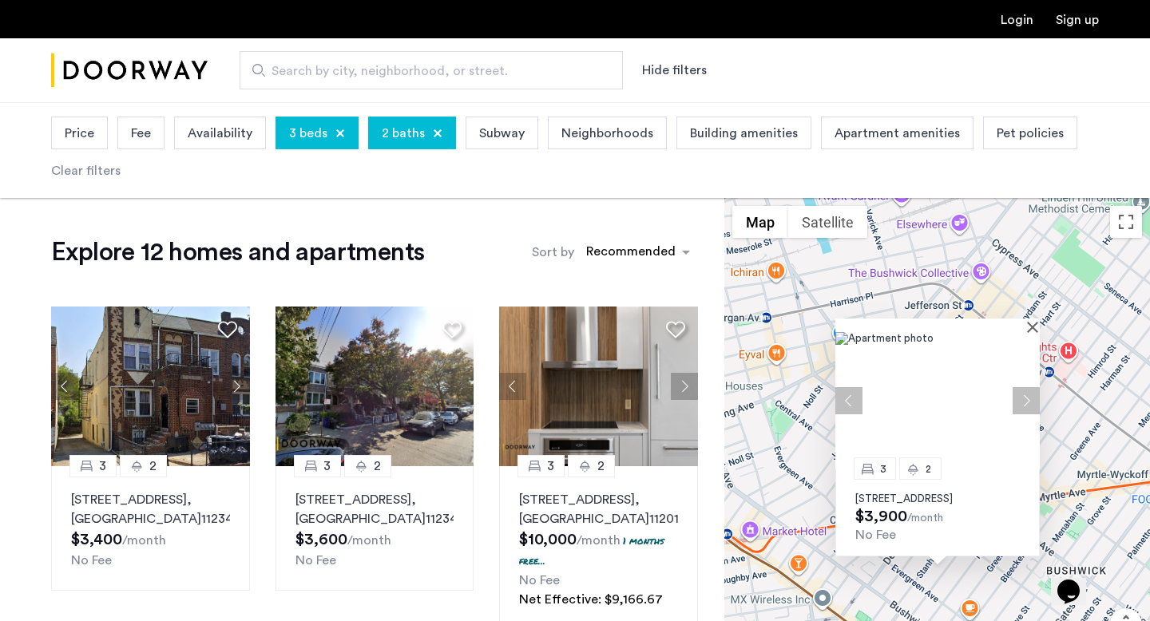
click at [933, 363] on img at bounding box center [937, 400] width 204 height 137
click at [1033, 321] on button "Close" at bounding box center [1035, 326] width 11 height 11
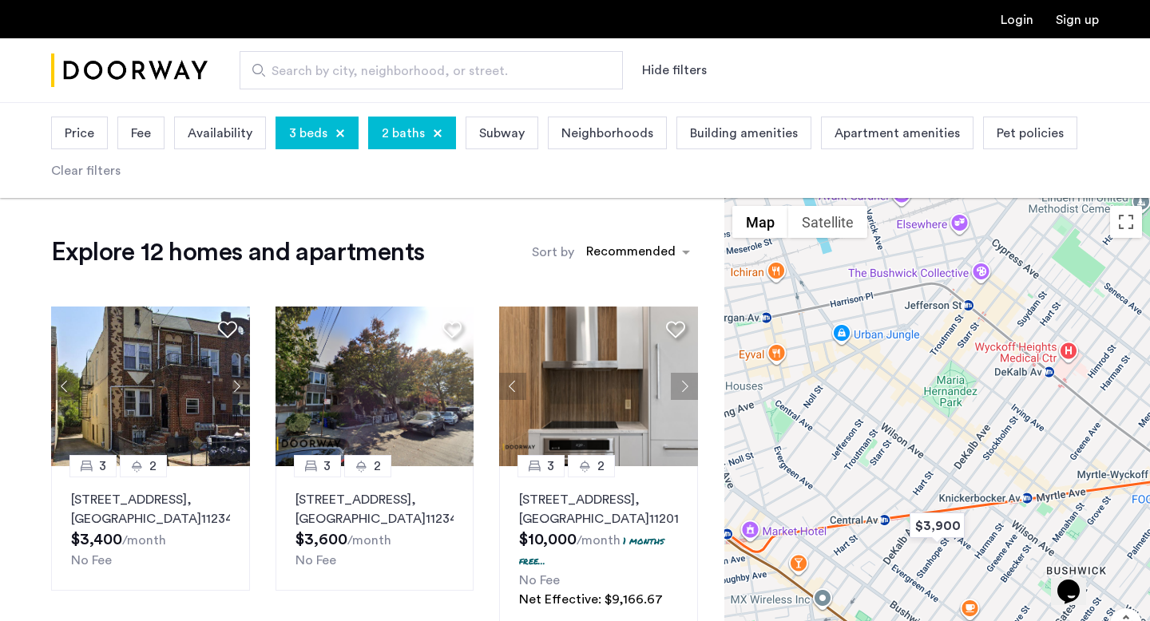
drag, startPoint x: 909, startPoint y: 395, endPoint x: 997, endPoint y: 392, distance: 87.9
click at [991, 395] on div "To navigate, press the arrow keys." at bounding box center [937, 457] width 426 height 519
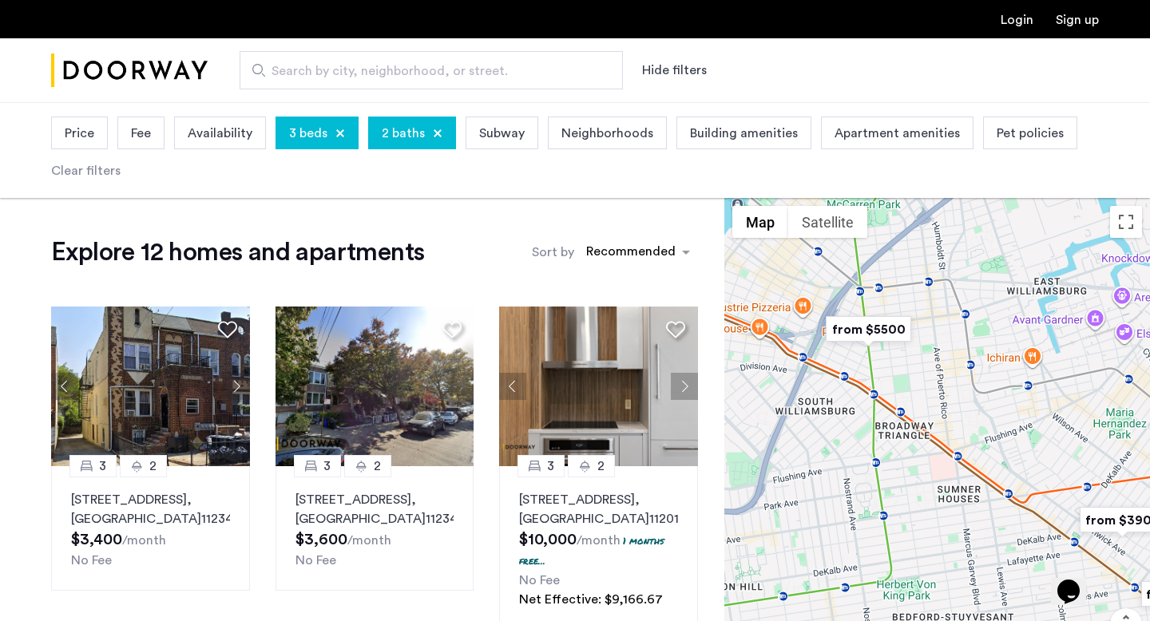
drag, startPoint x: 1080, startPoint y: 454, endPoint x: 1074, endPoint y: 474, distance: 21.0
click at [1074, 474] on div at bounding box center [937, 457] width 426 height 519
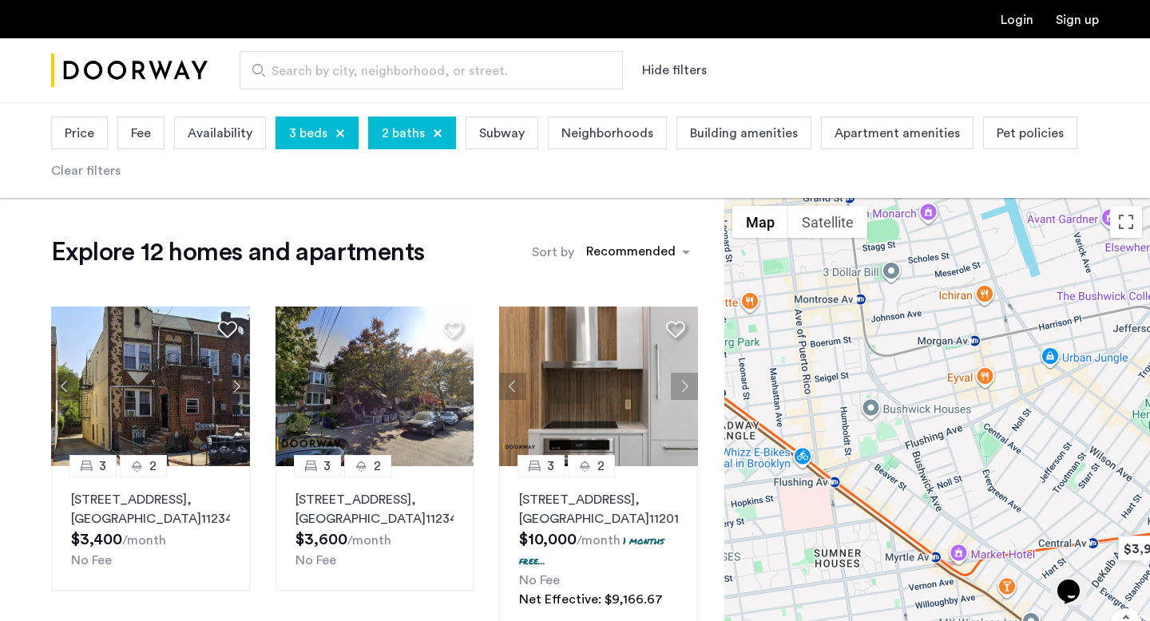
drag, startPoint x: 1018, startPoint y: 445, endPoint x: 949, endPoint y: 388, distance: 89.0
click at [949, 392] on div at bounding box center [937, 457] width 426 height 519
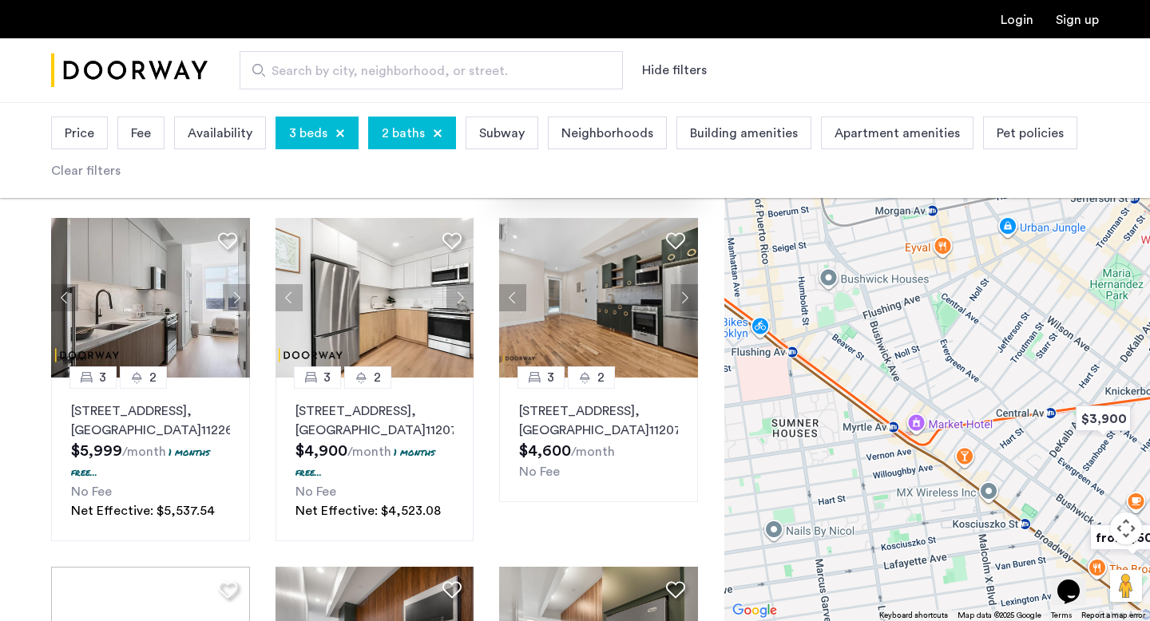
scroll to position [462, 0]
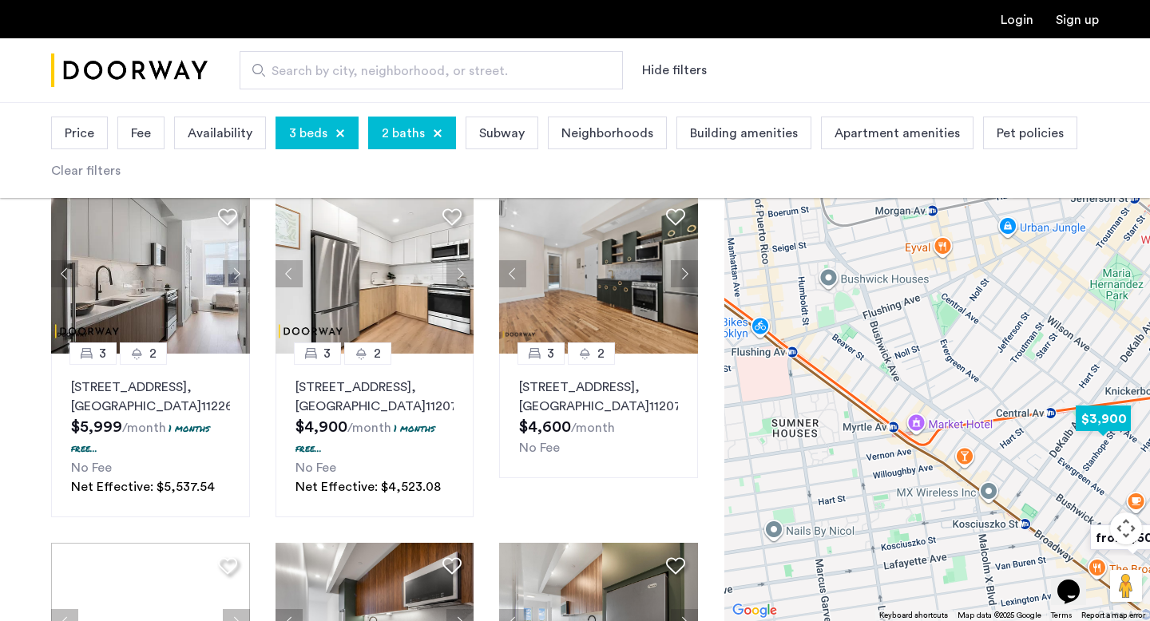
click at [1103, 431] on img "$3,900" at bounding box center [1103, 419] width 68 height 36
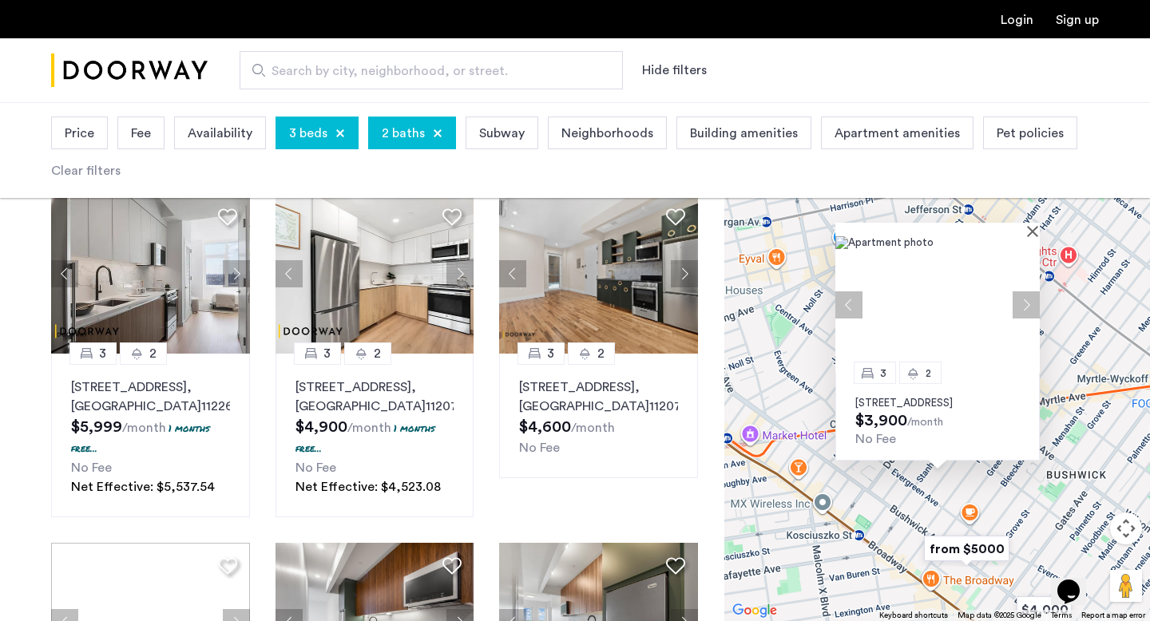
click at [955, 334] on img at bounding box center [937, 304] width 204 height 137
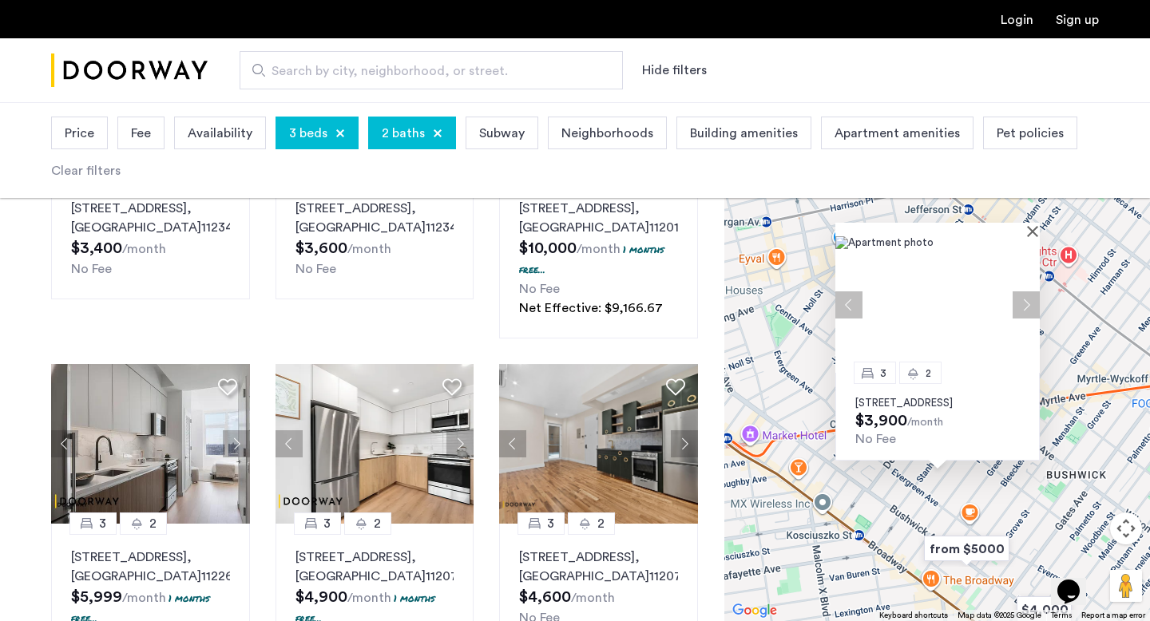
scroll to position [0, 0]
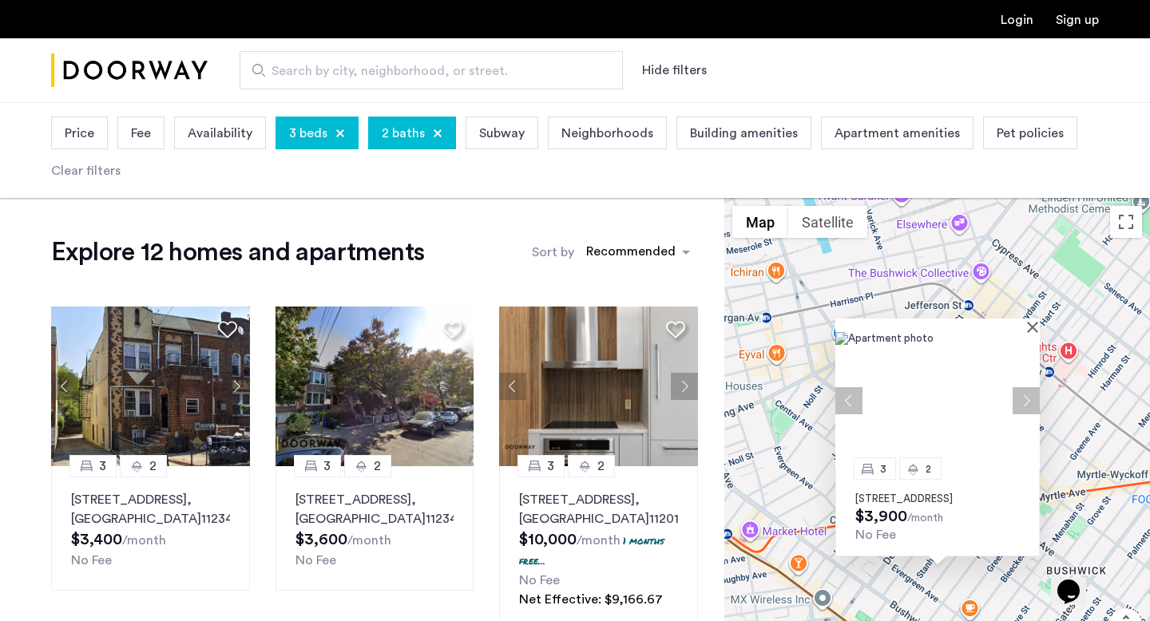
click at [1031, 332] on img at bounding box center [937, 400] width 204 height 137
click at [1036, 321] on button "Close" at bounding box center [1035, 326] width 11 height 11
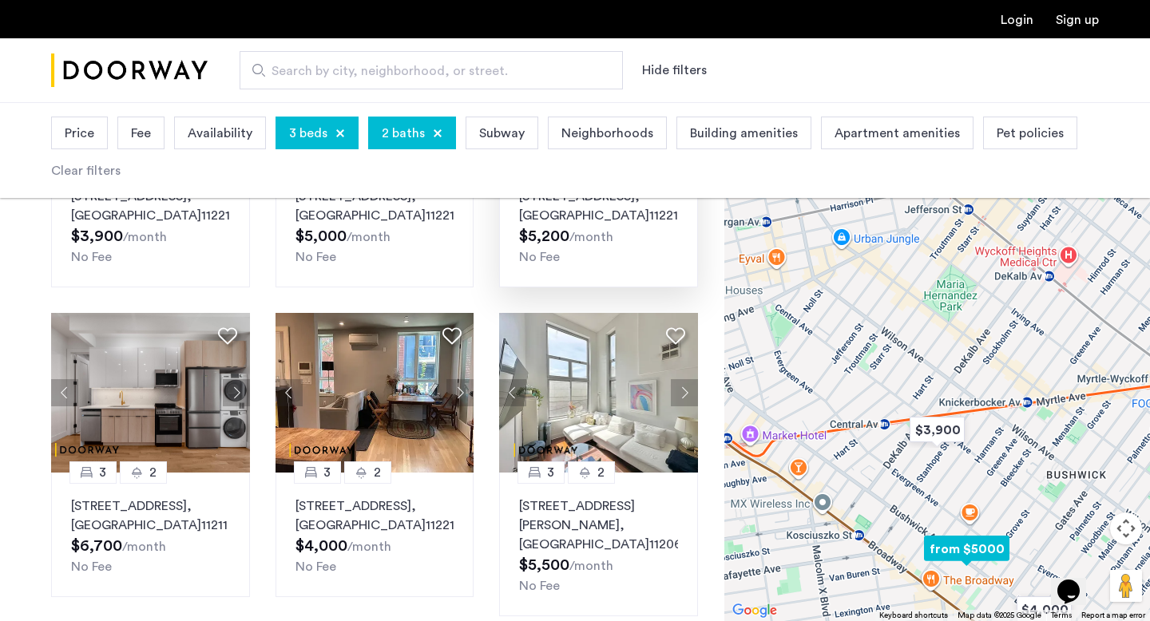
scroll to position [1147, 0]
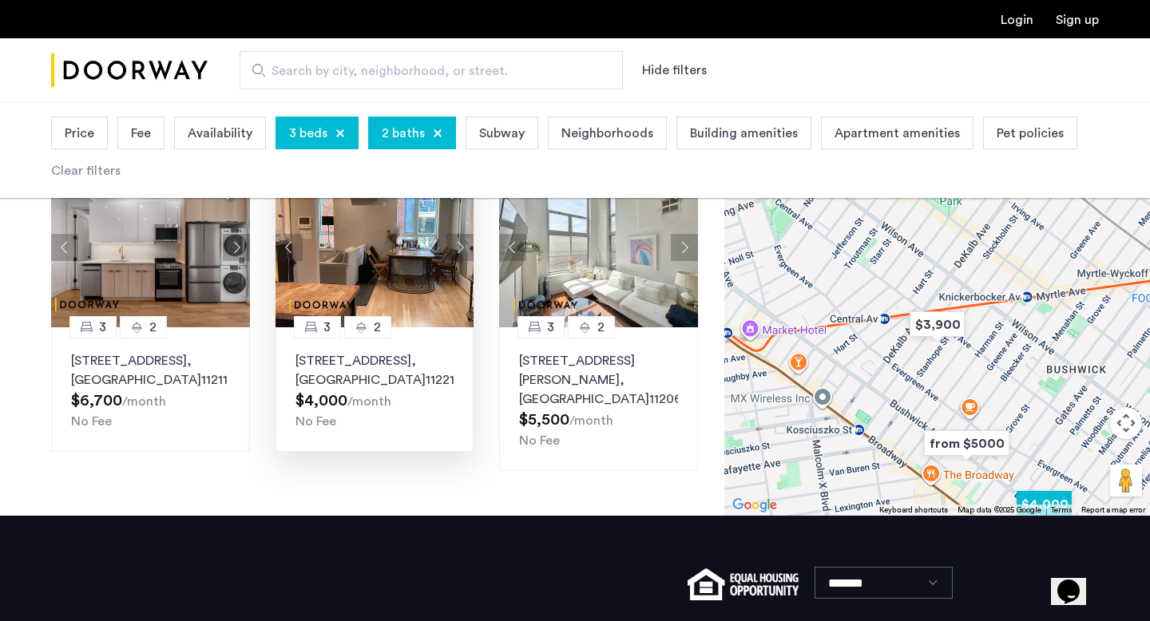
click at [444, 312] on img at bounding box center [374, 248] width 199 height 160
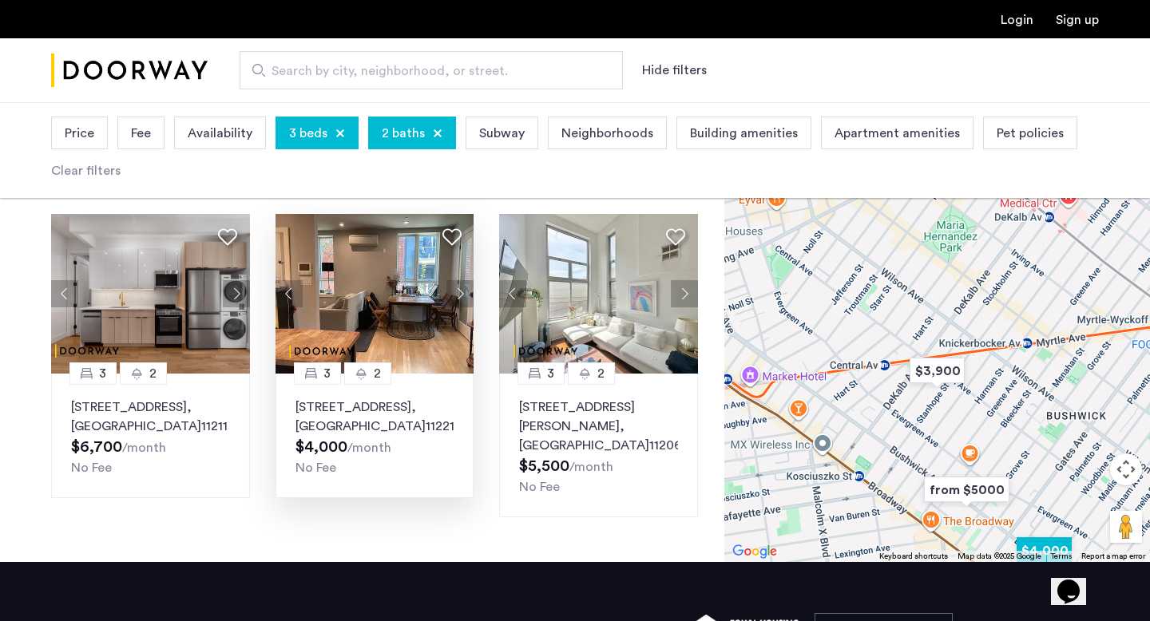
scroll to position [720, 0]
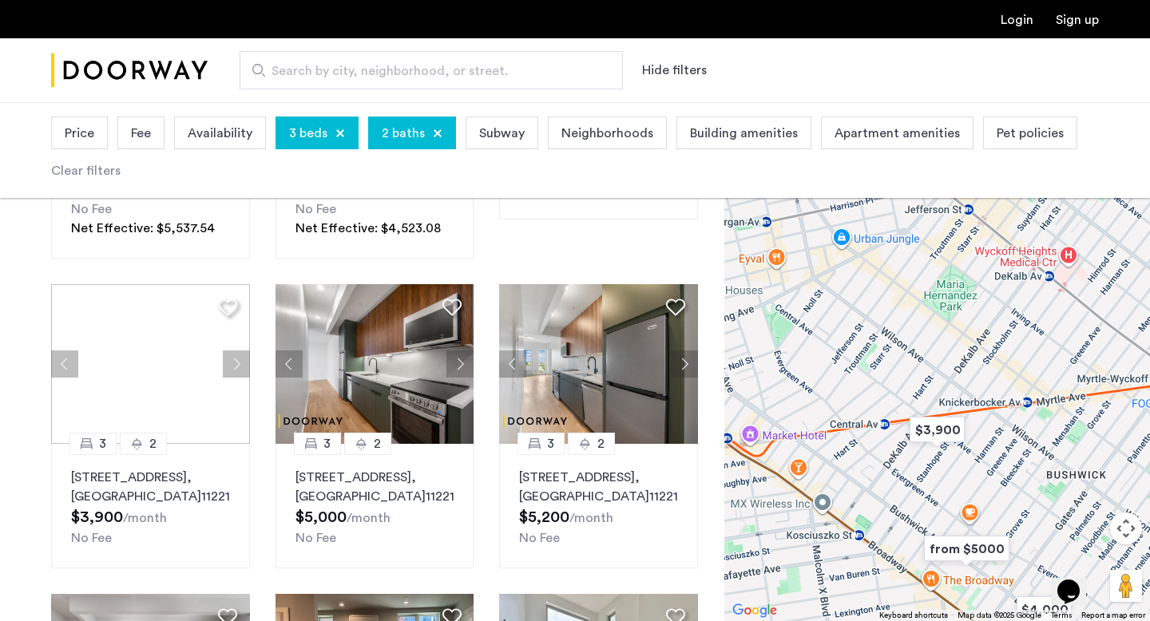
click at [375, 134] on div "2 baths" at bounding box center [412, 133] width 88 height 33
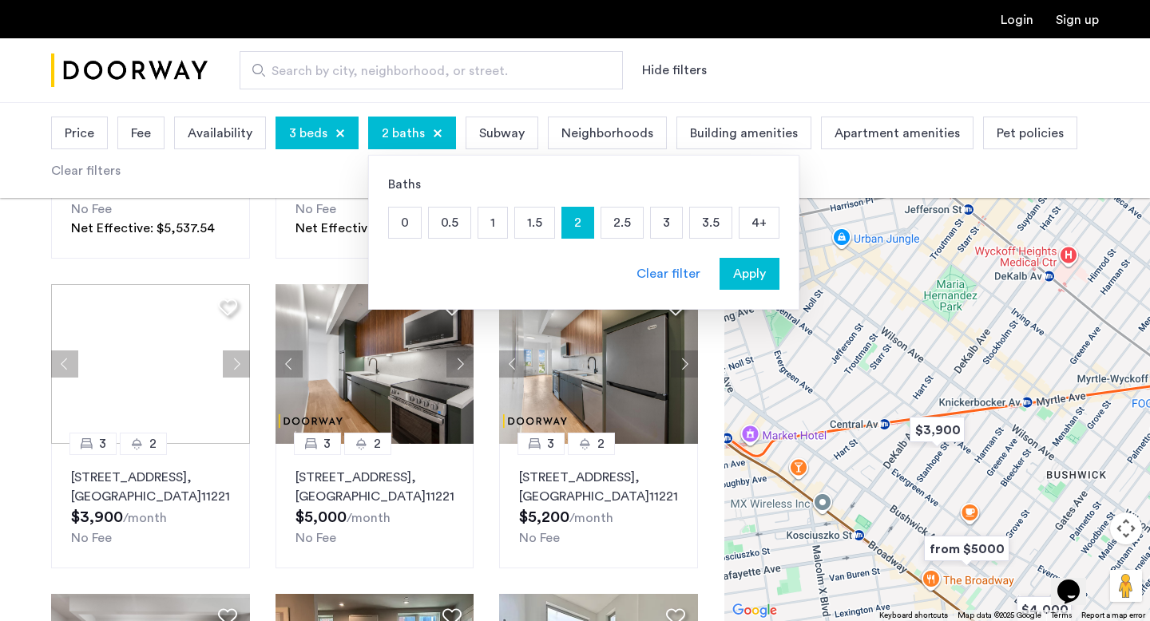
click at [650, 224] on div "3" at bounding box center [666, 223] width 33 height 32
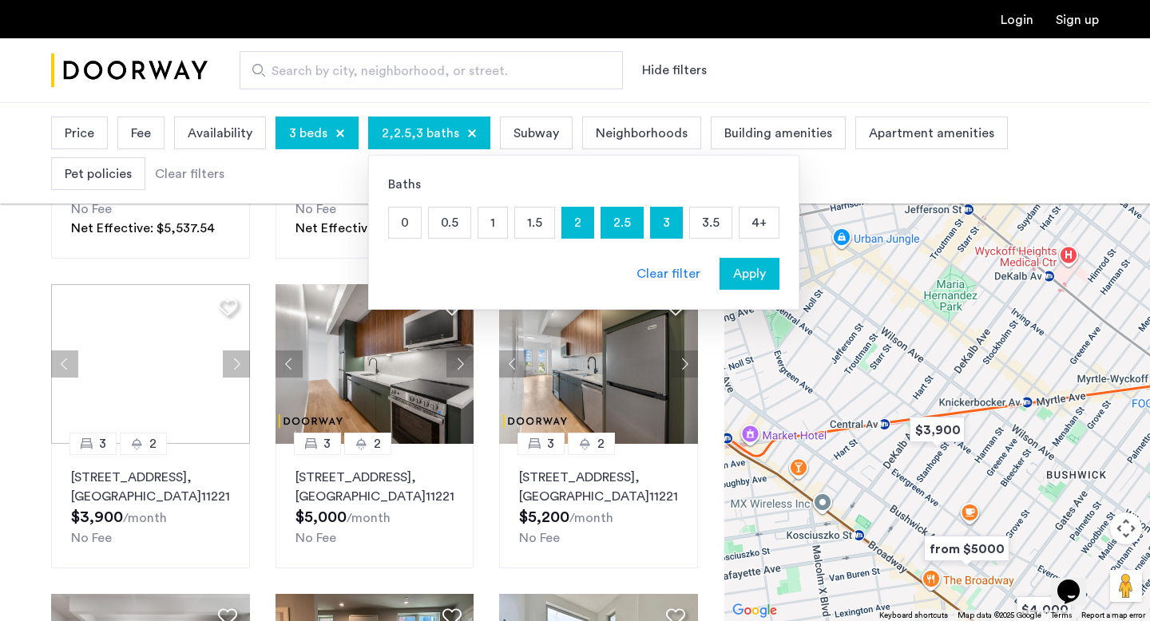
click at [769, 285] on button "Apply" at bounding box center [749, 274] width 60 height 32
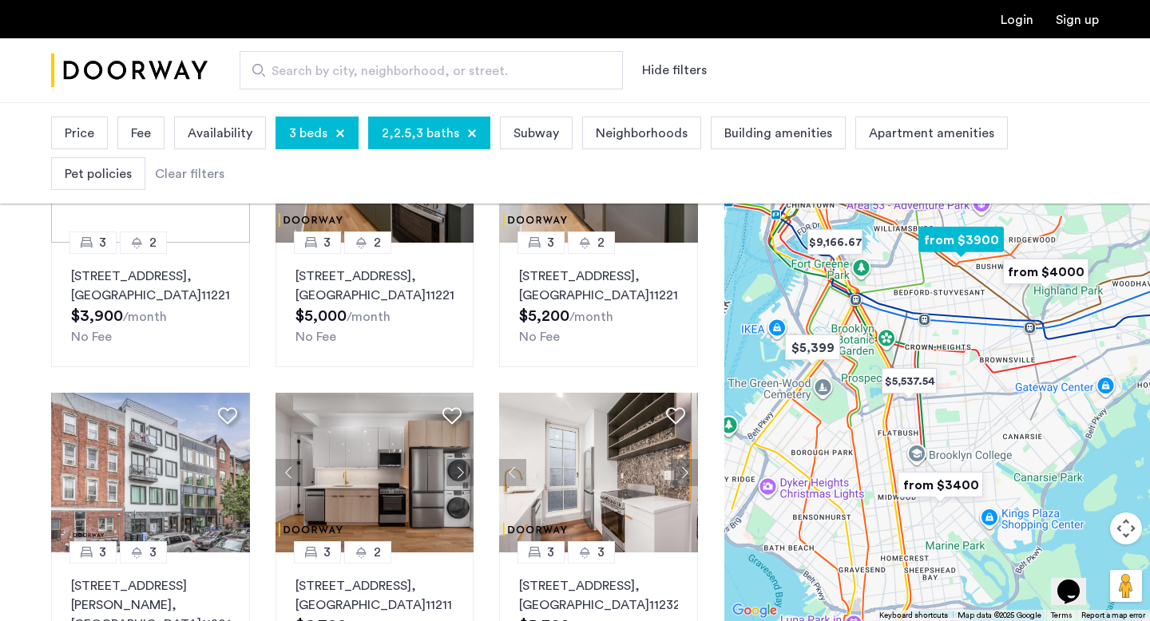
scroll to position [1201, 0]
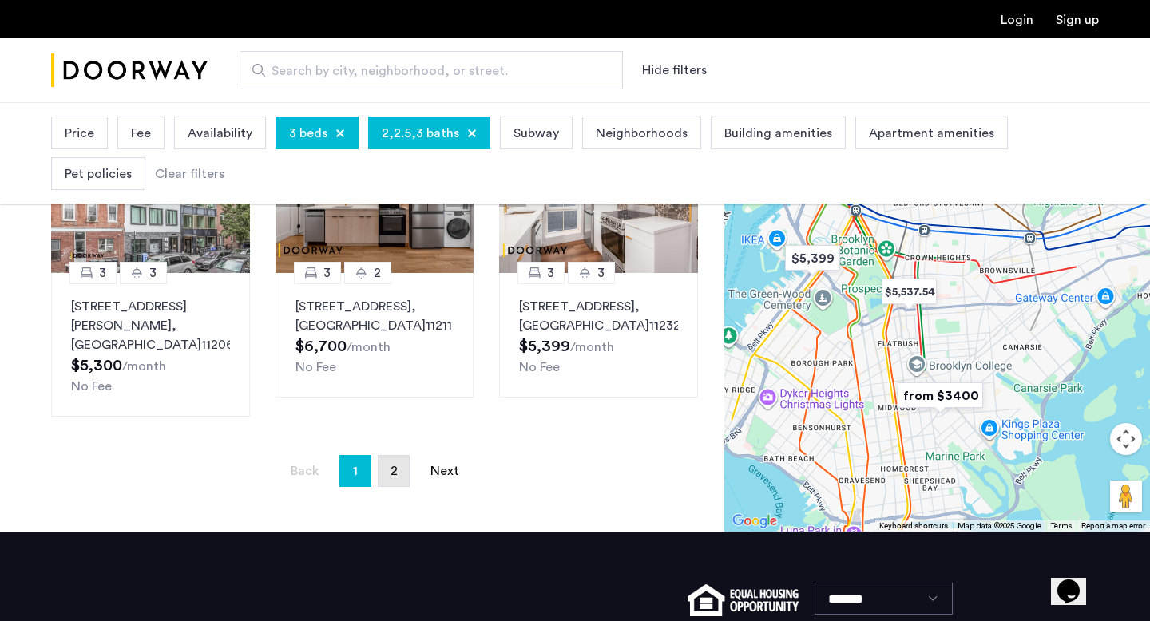
click at [387, 476] on link "page 2" at bounding box center [393, 471] width 30 height 30
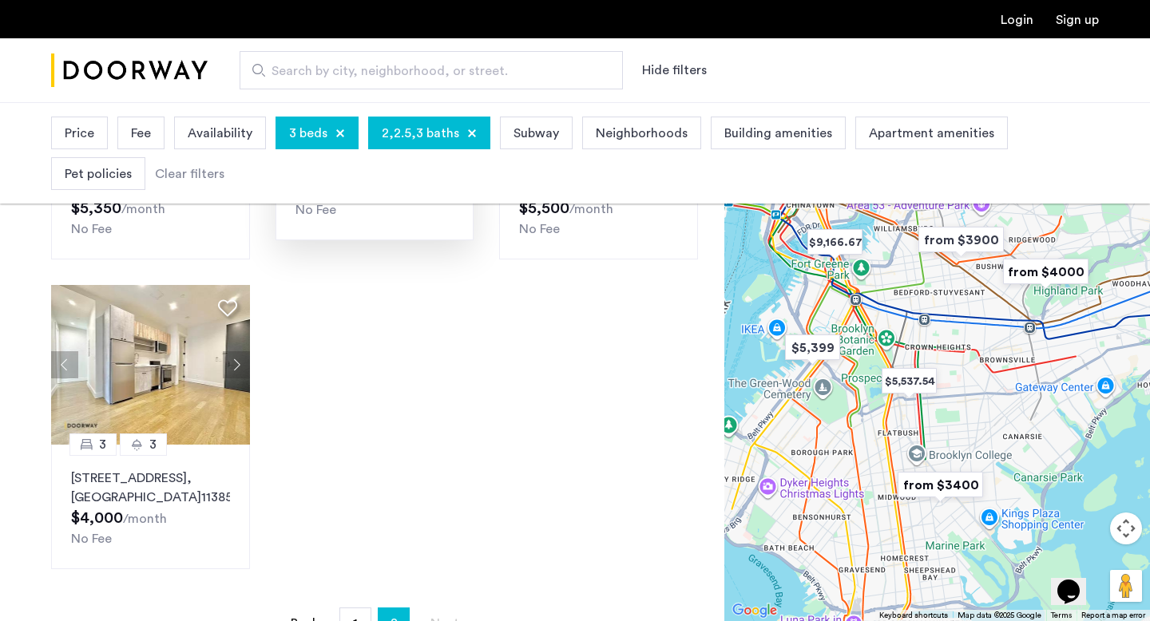
scroll to position [69, 0]
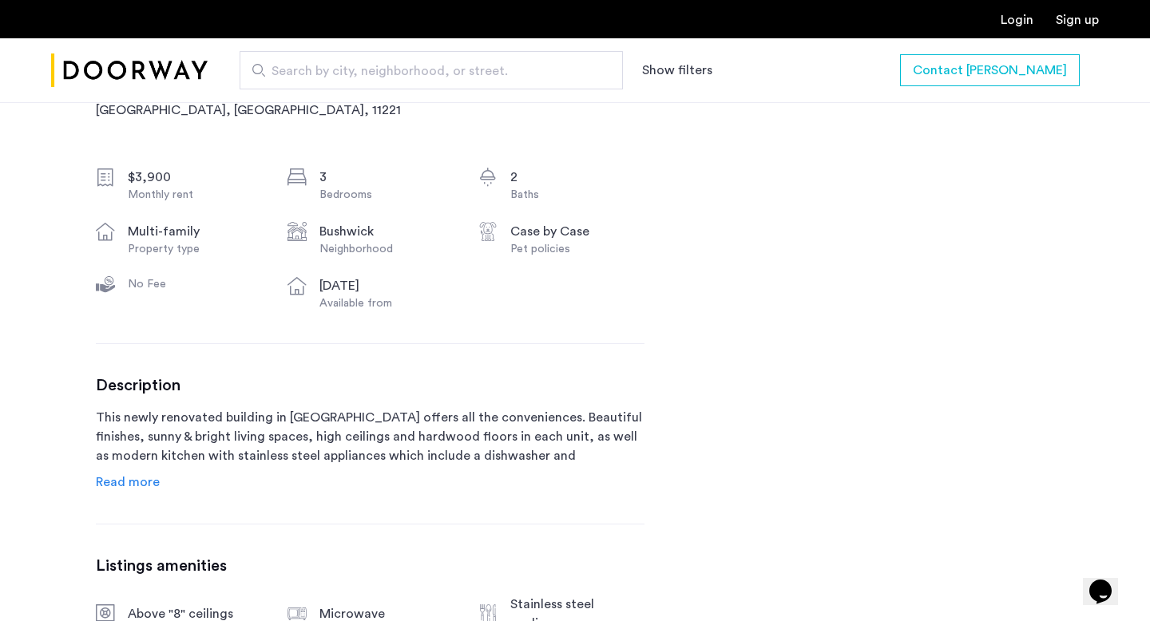
scroll to position [645, 0]
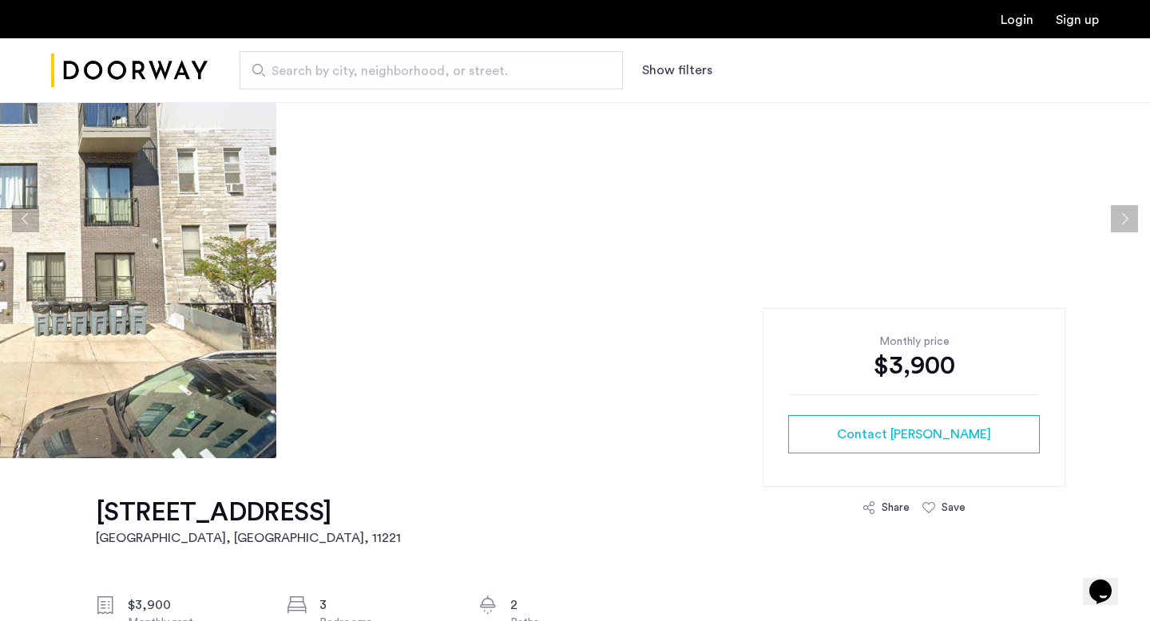
scroll to position [310, 0]
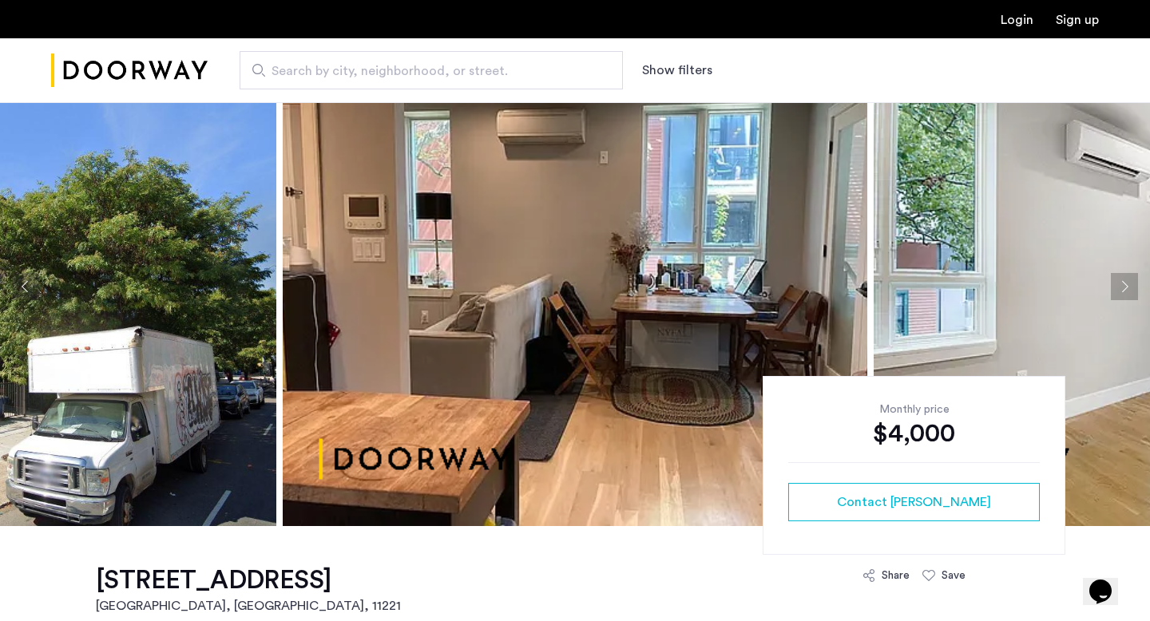
click at [518, 309] on img at bounding box center [575, 286] width 584 height 479
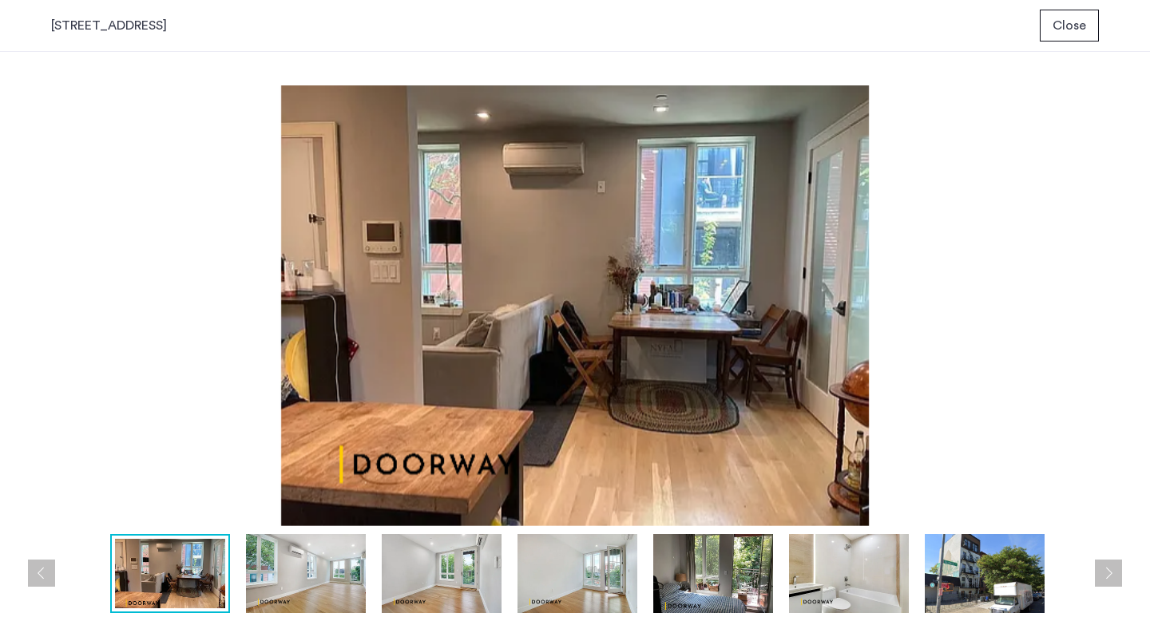
click at [1104, 562] on button "Next apartment" at bounding box center [1108, 573] width 27 height 27
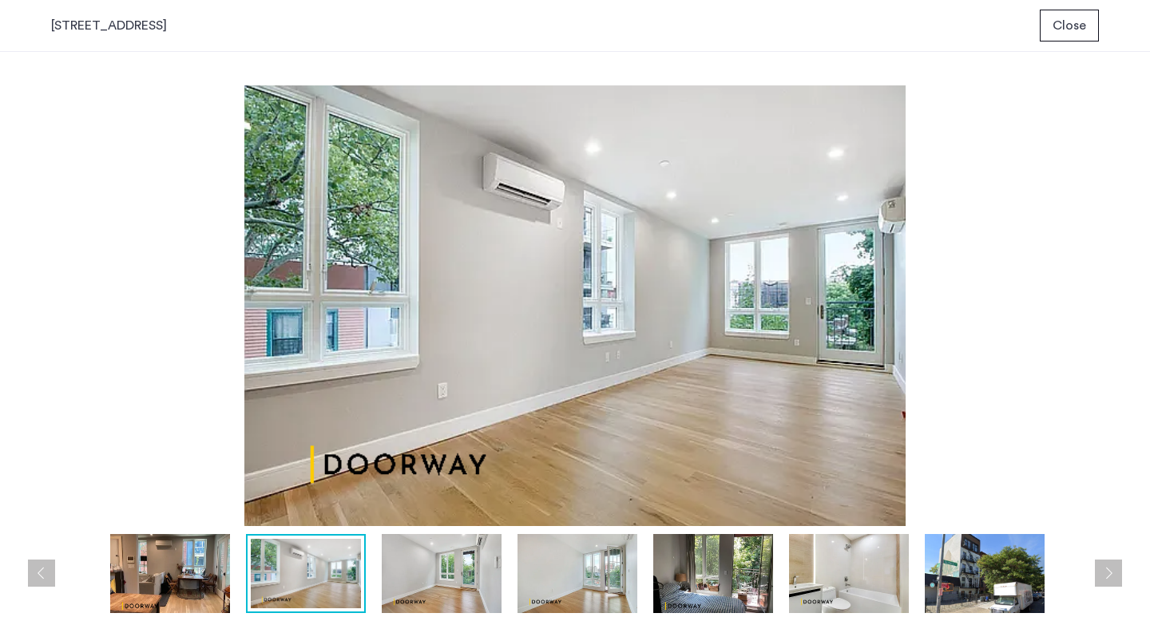
click at [1104, 562] on button "Next apartment" at bounding box center [1108, 573] width 27 height 27
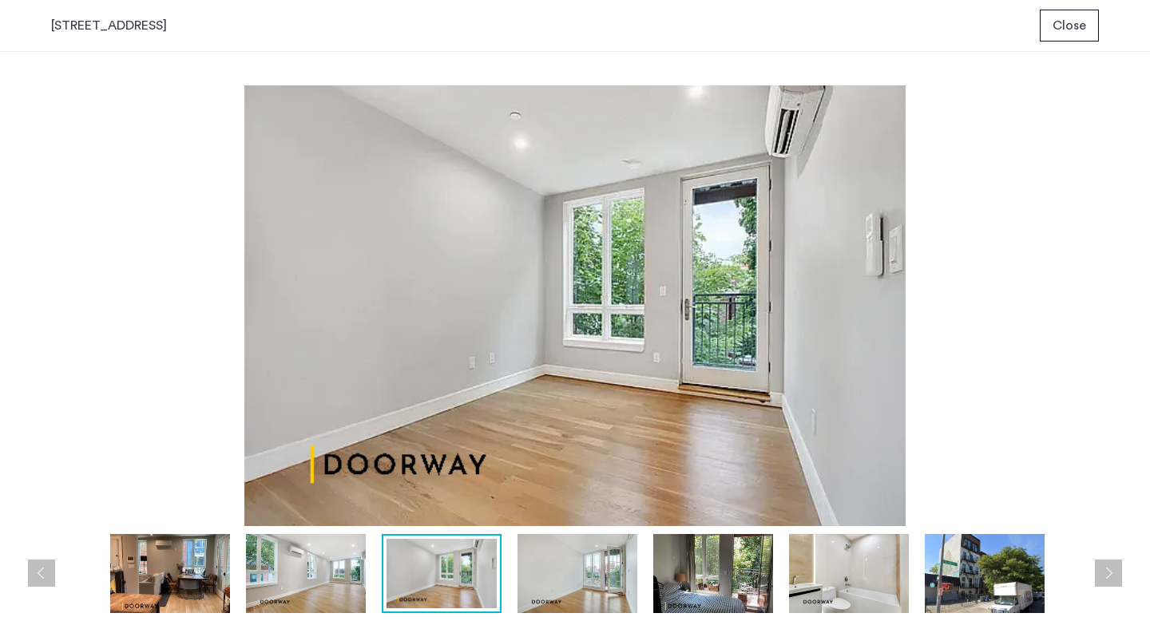
click at [1104, 562] on button "Next apartment" at bounding box center [1108, 573] width 27 height 27
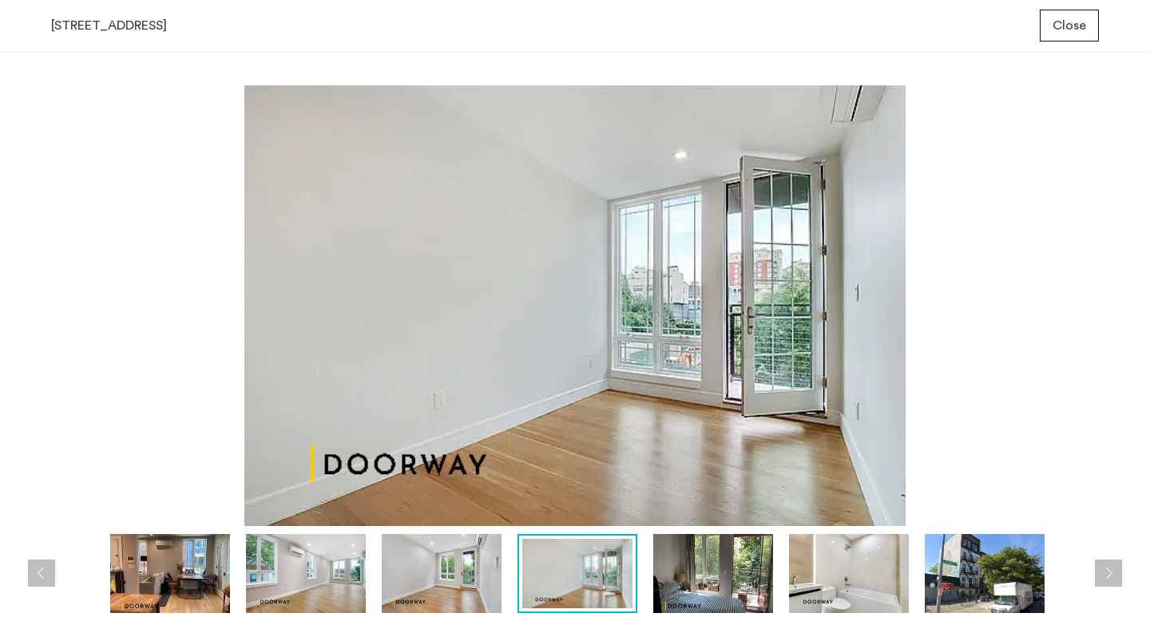
click at [1104, 562] on button "Next apartment" at bounding box center [1108, 573] width 27 height 27
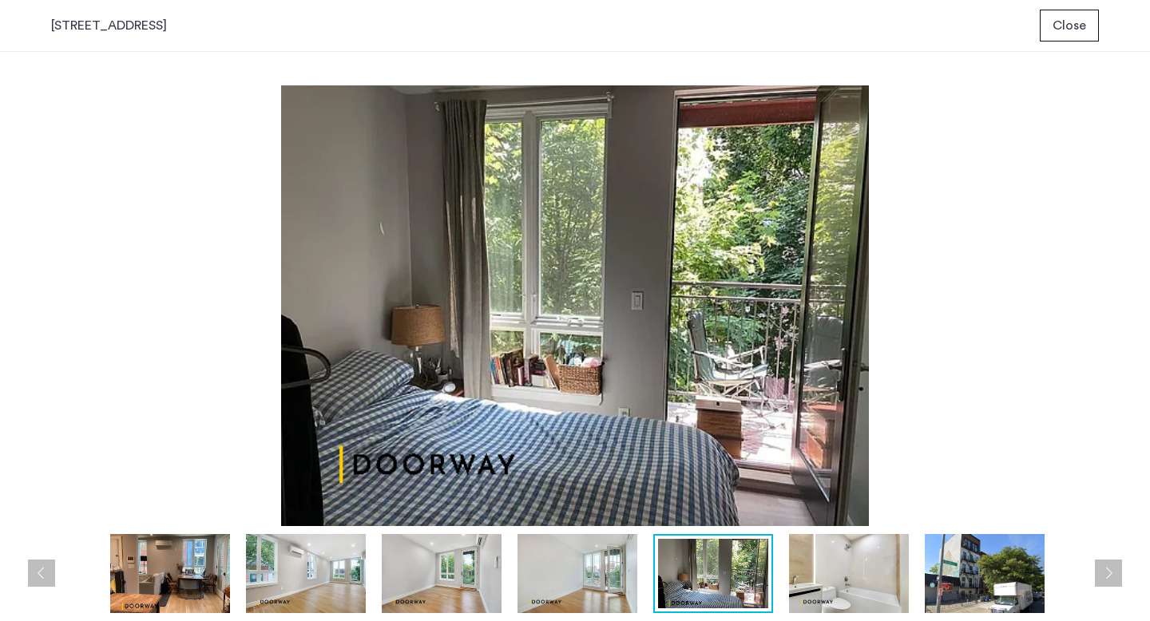
click at [1104, 562] on button "Next apartment" at bounding box center [1108, 573] width 27 height 27
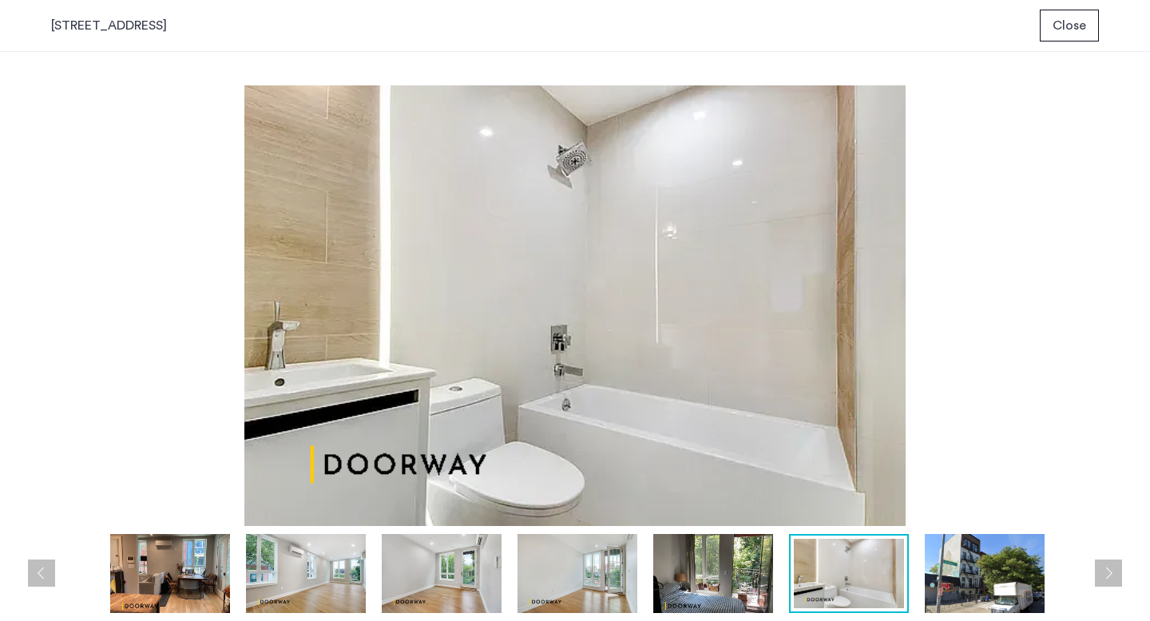
click at [1104, 561] on button "Next apartment" at bounding box center [1108, 573] width 27 height 27
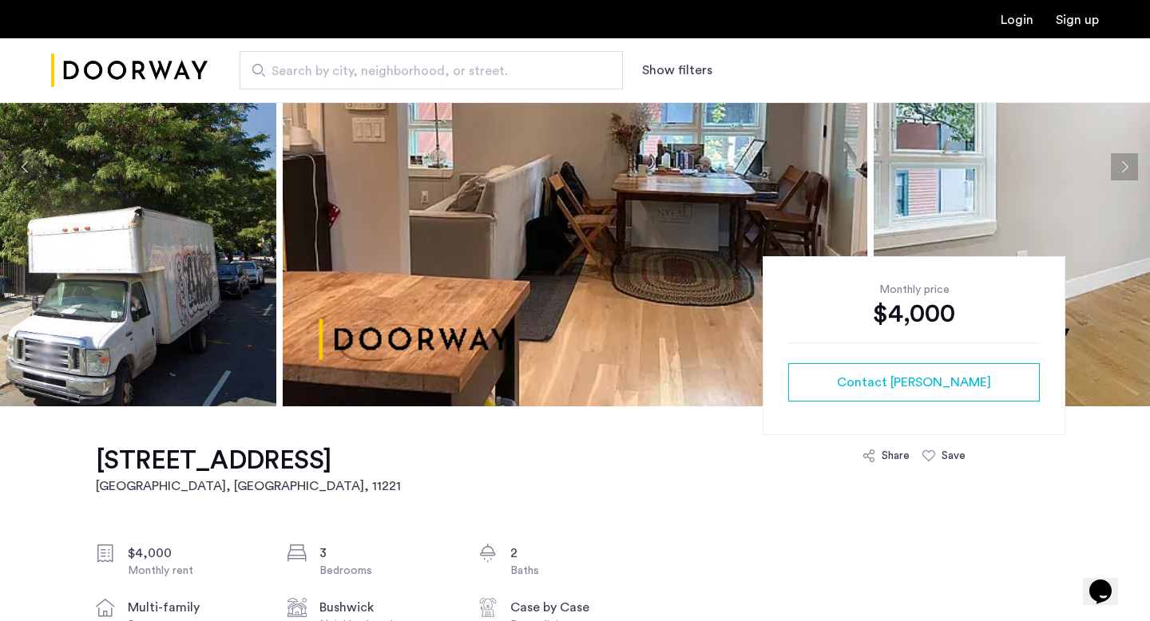
scroll to position [426, 0]
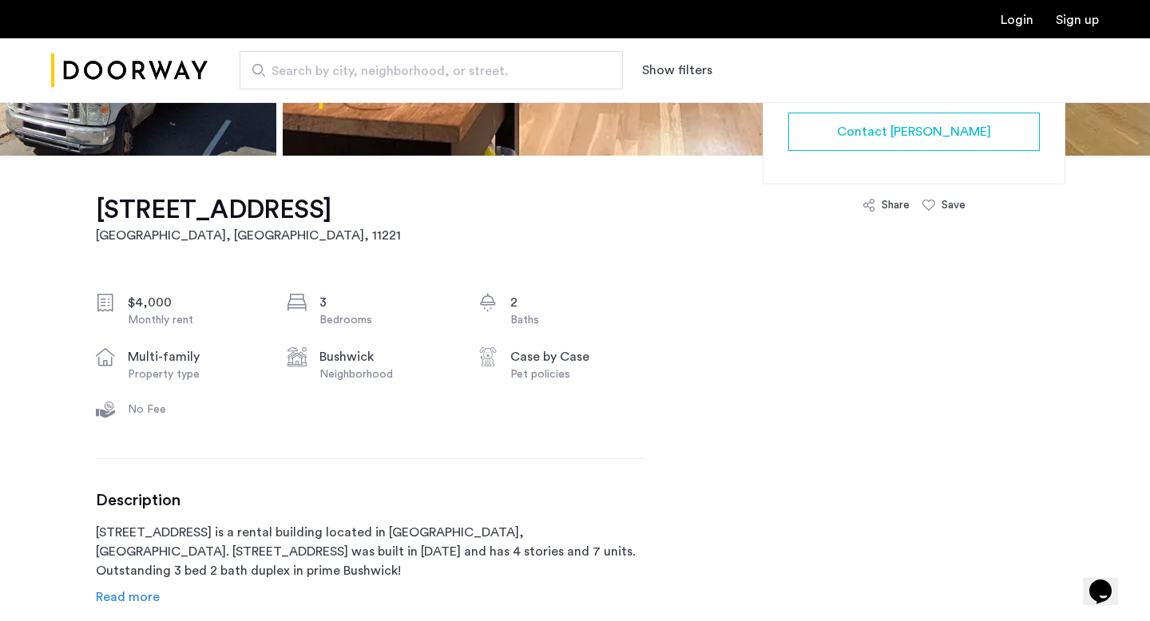
click at [145, 591] on span "Read more" at bounding box center [128, 597] width 64 height 13
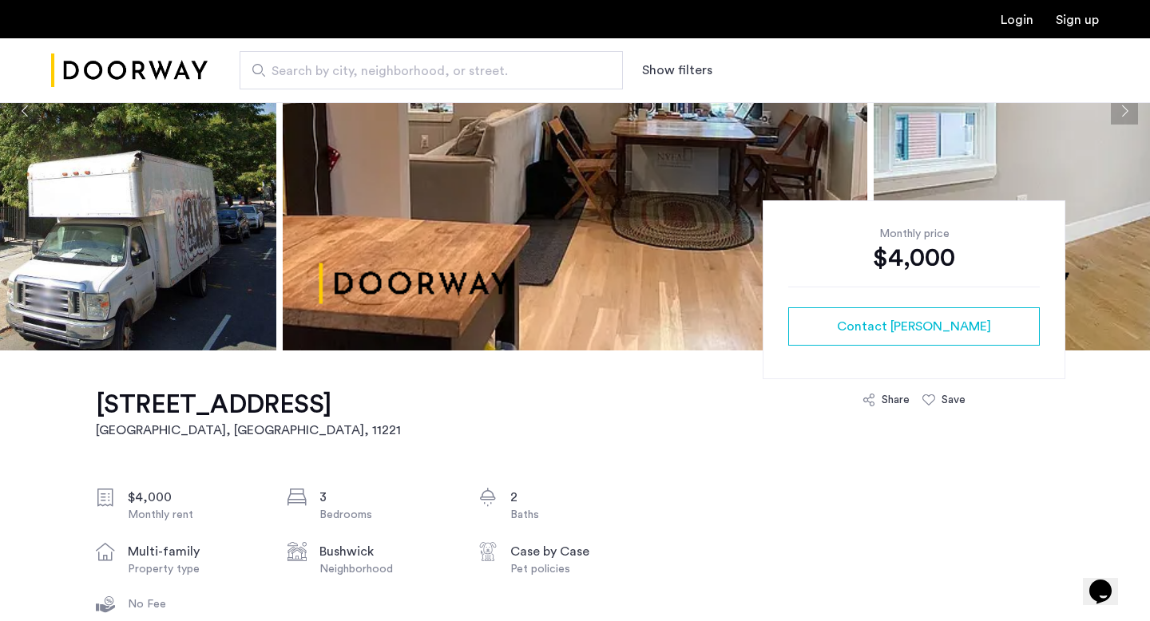
scroll to position [323, 0]
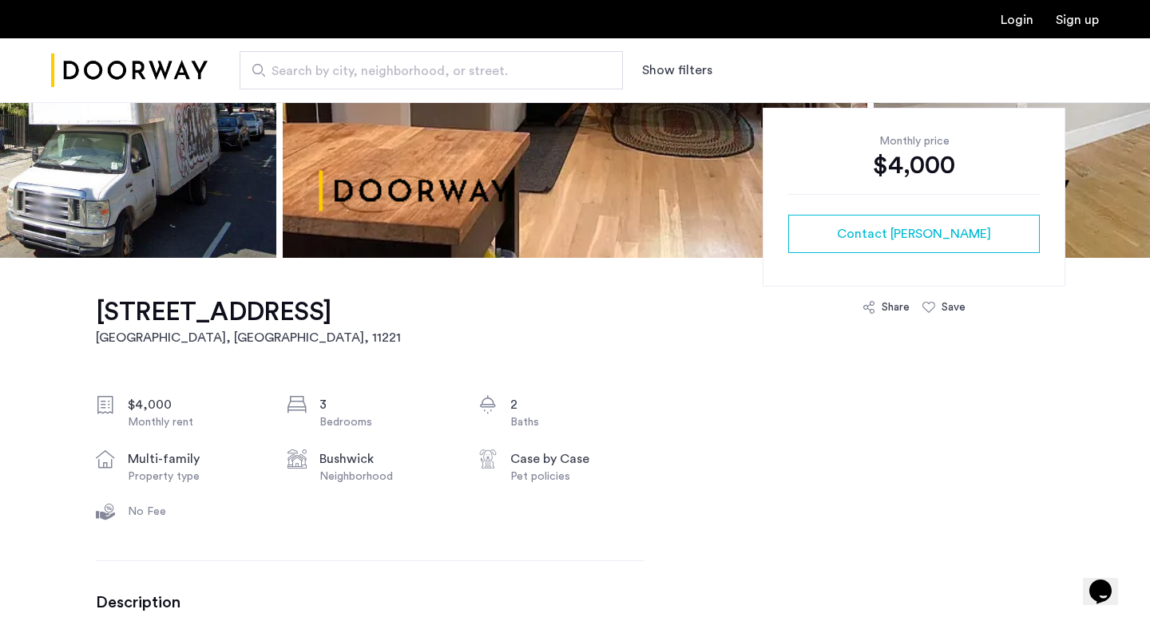
click at [355, 314] on h1 "[STREET_ADDRESS]" at bounding box center [248, 312] width 305 height 32
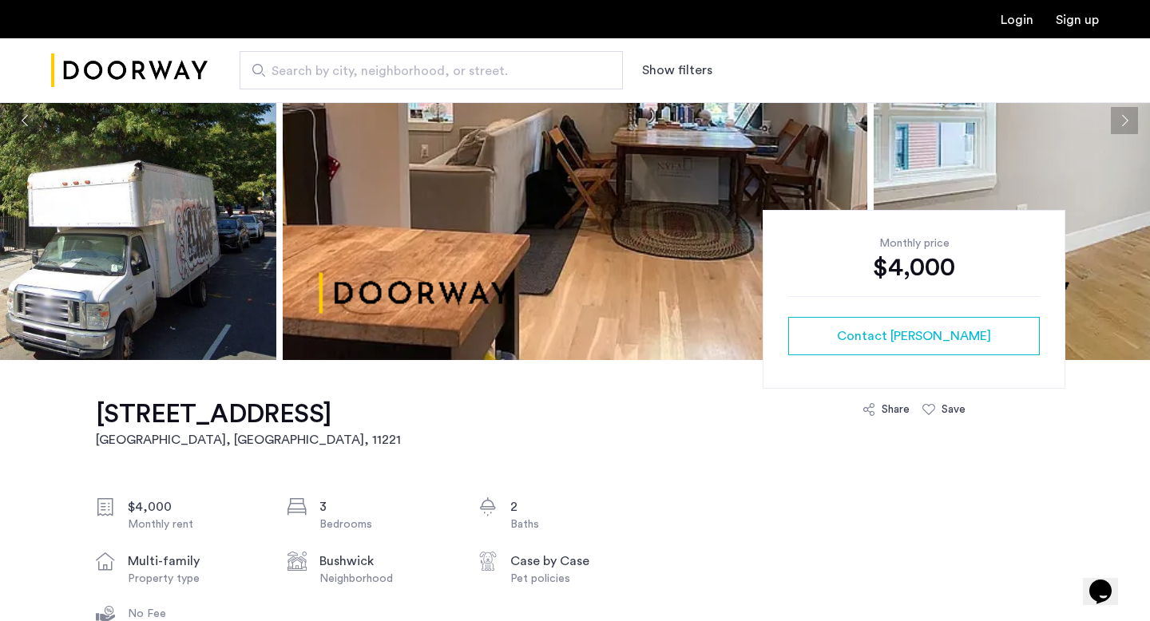
scroll to position [94, 0]
